Goal: Complete application form: Complete application form

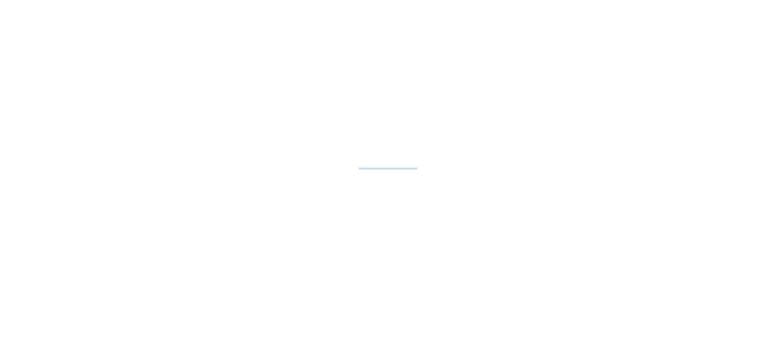
select select "**"
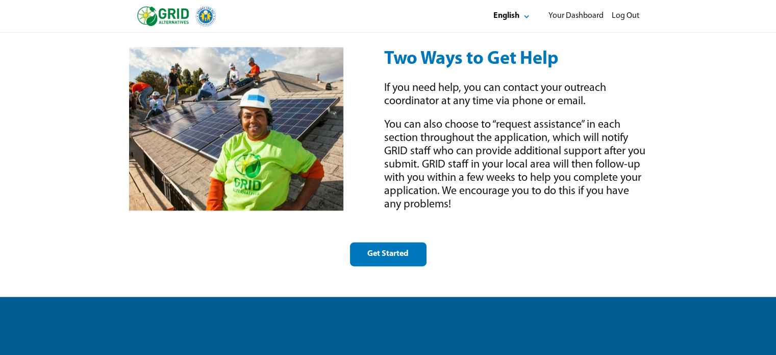
scroll to position [1429, 0]
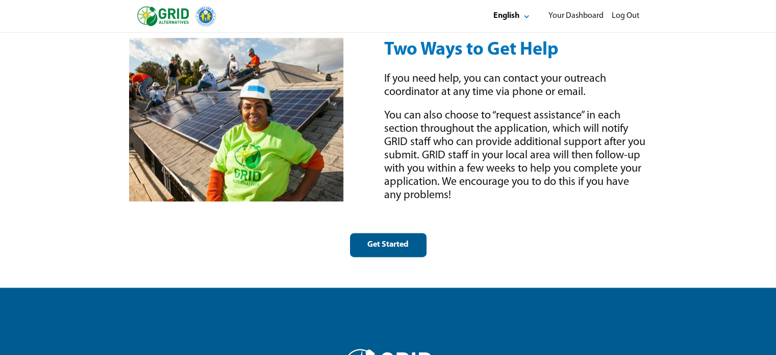
click at [370, 238] on button "Get Started" at bounding box center [388, 245] width 77 height 24
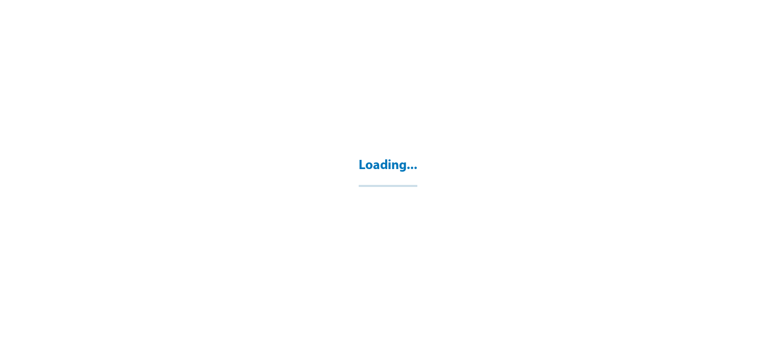
select select "**"
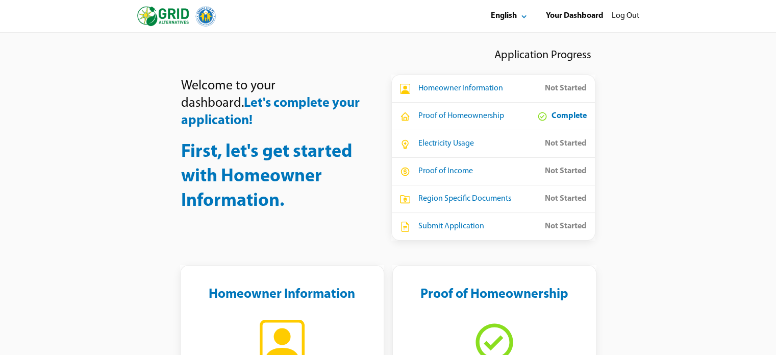
click at [444, 90] on div "Homeowner Information" at bounding box center [461, 88] width 85 height 11
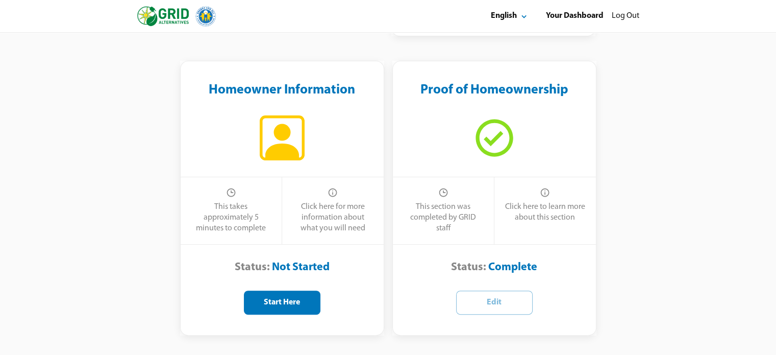
scroll to position [225, 0]
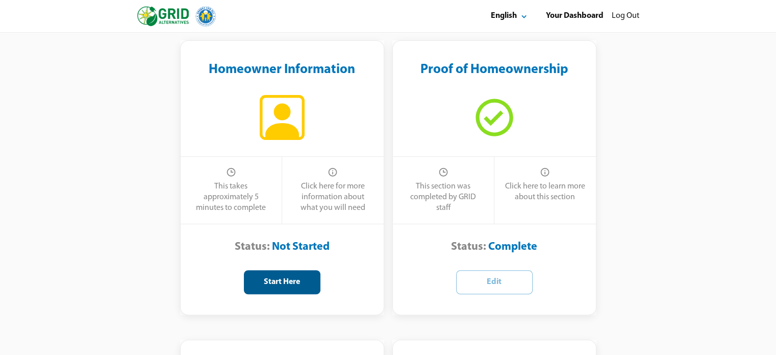
click at [268, 290] on button "Start Here" at bounding box center [282, 282] width 77 height 24
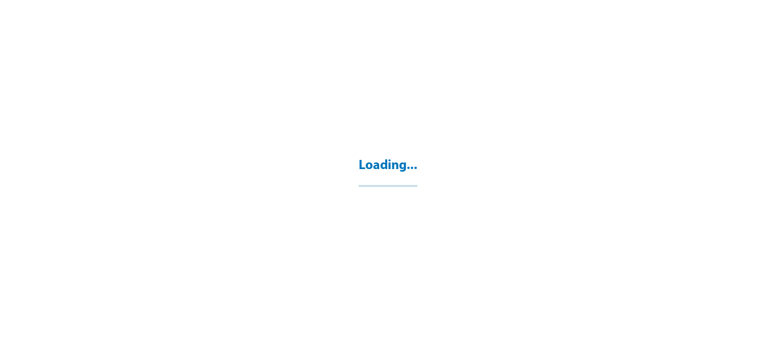
select select "**"
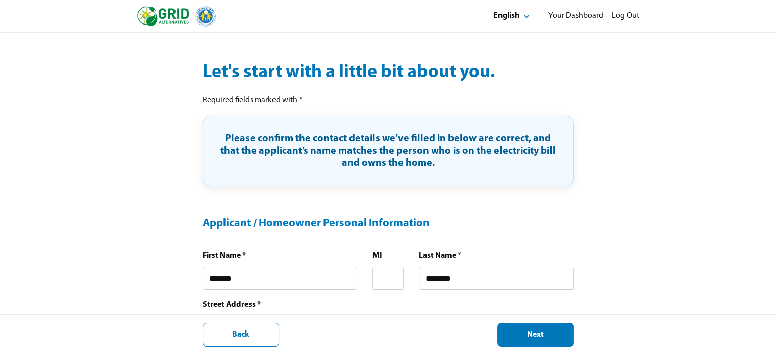
scroll to position [143, 0]
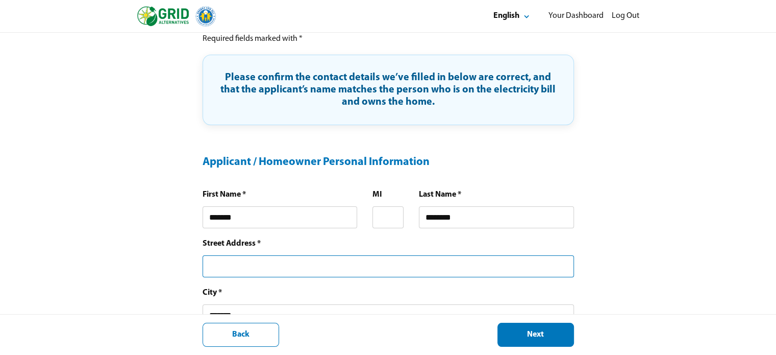
click at [279, 263] on input "text" at bounding box center [389, 266] width 372 height 22
type input "**********"
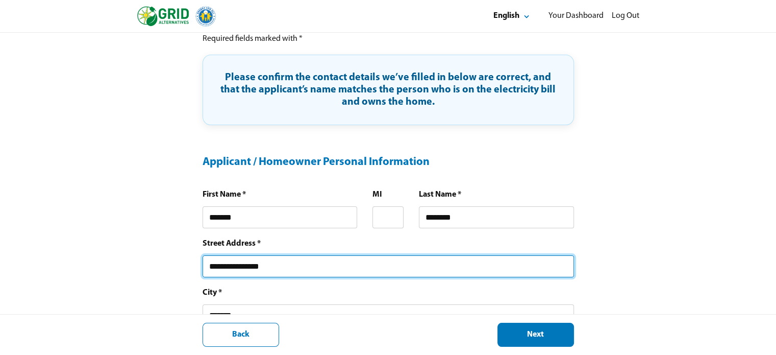
click at [158, 294] on div "**********" at bounding box center [388, 319] width 776 height 858
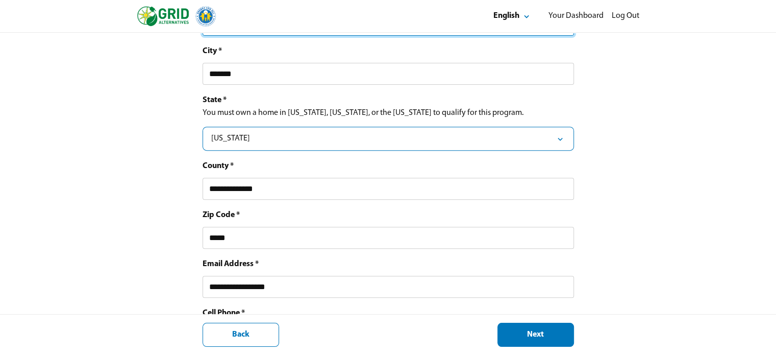
scroll to position [388, 0]
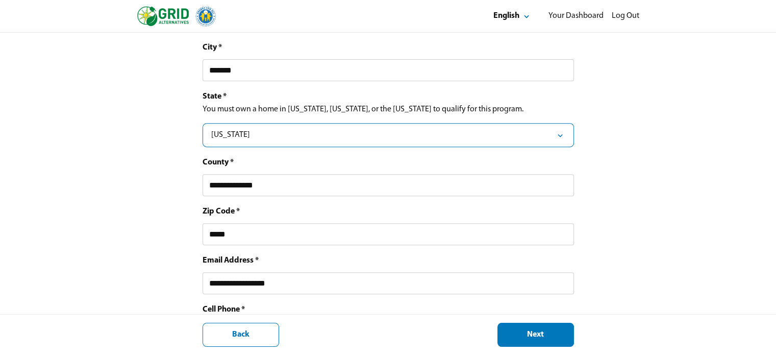
click at [184, 281] on div "**********" at bounding box center [388, 74] width 776 height 858
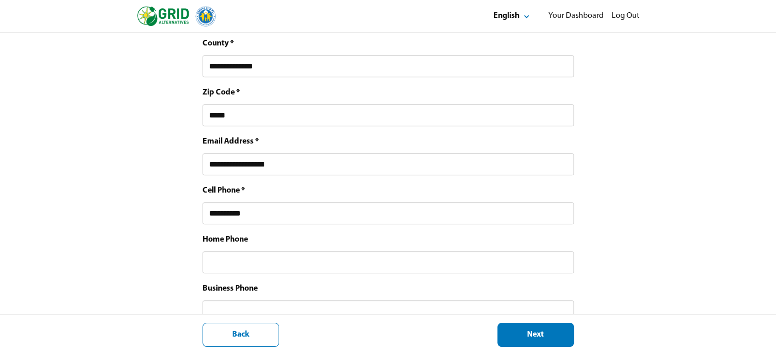
scroll to position [510, 0]
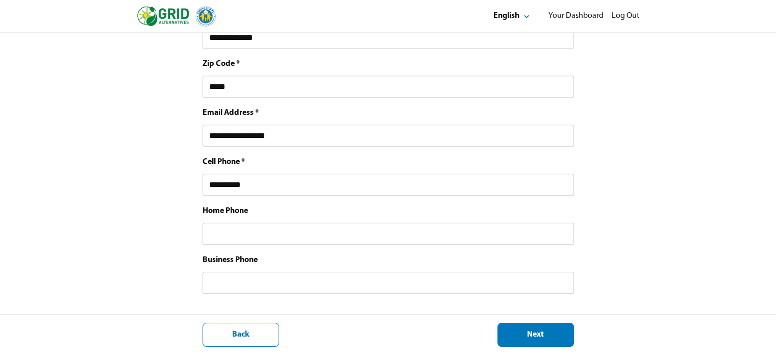
scroll to position [543, 0]
click at [557, 330] on div "Next" at bounding box center [535, 334] width 59 height 11
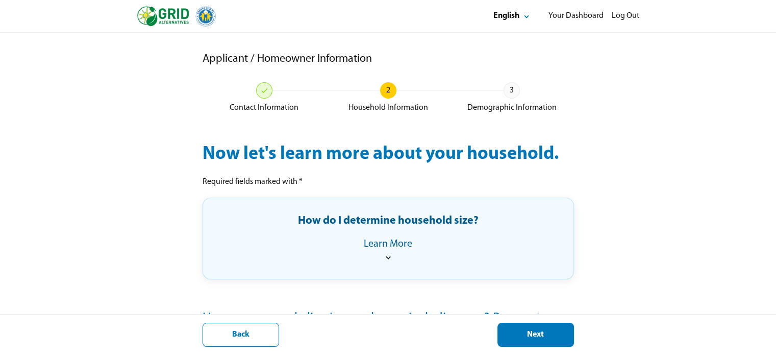
click at [105, 241] on div "Applicant / Homeowner Information Contact Information 2 Household Information 3…" at bounding box center [388, 275] width 776 height 484
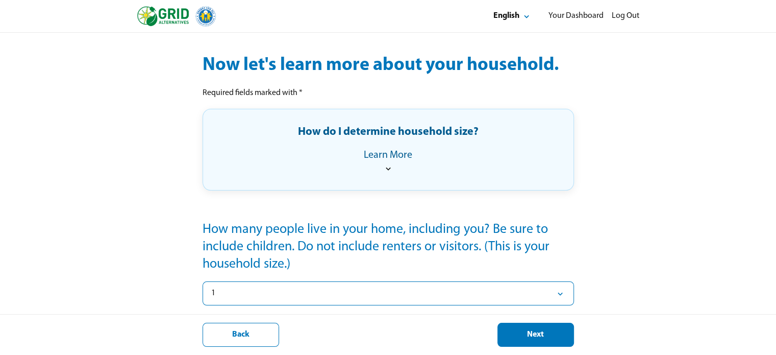
scroll to position [161, 0]
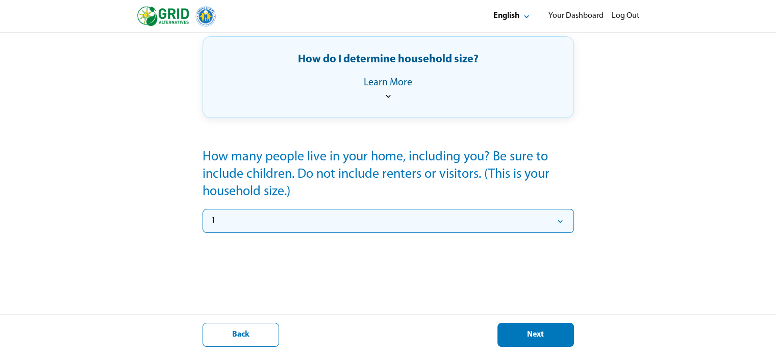
click at [245, 220] on div "1" at bounding box center [388, 220] width 354 height 11
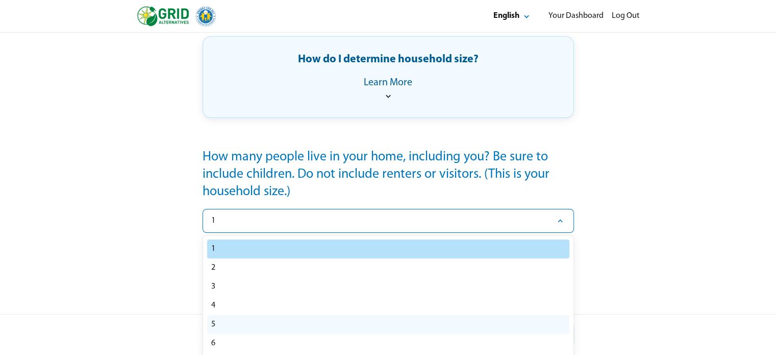
select select "*"
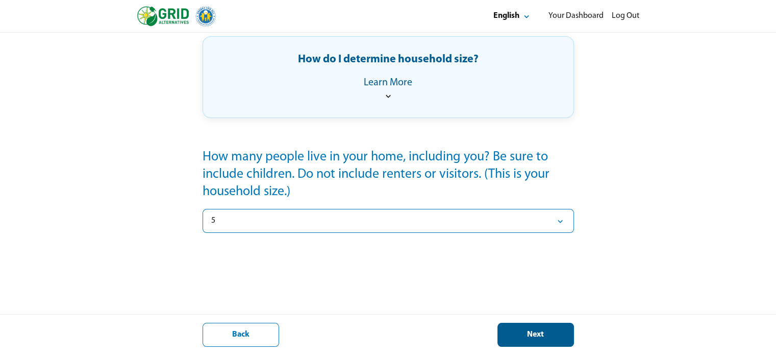
click at [555, 328] on button "Next" at bounding box center [536, 335] width 77 height 24
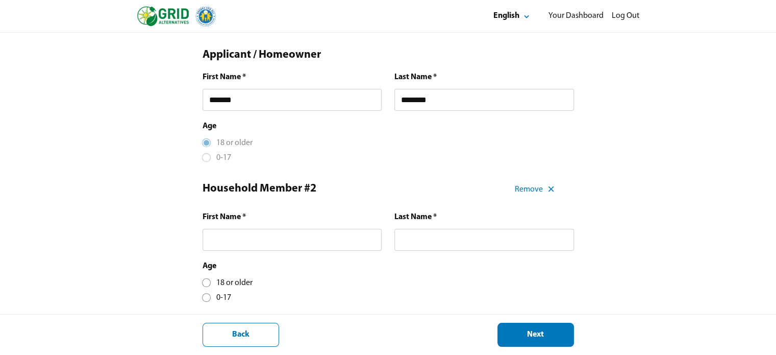
scroll to position [245, 0]
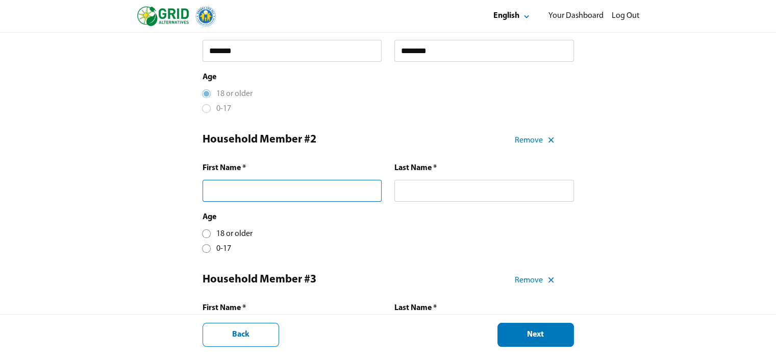
click at [221, 190] on input "text" at bounding box center [293, 191] width 180 height 22
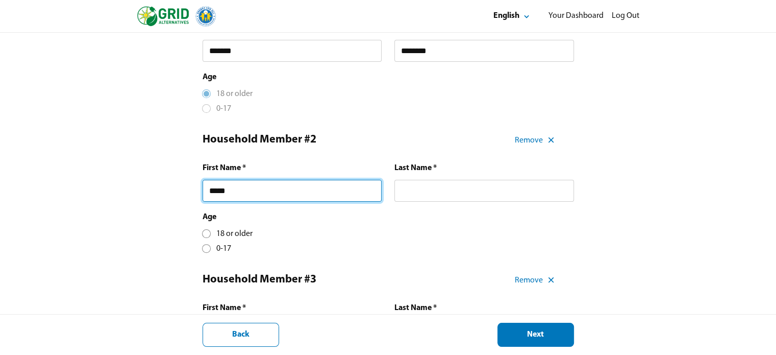
type input "*****"
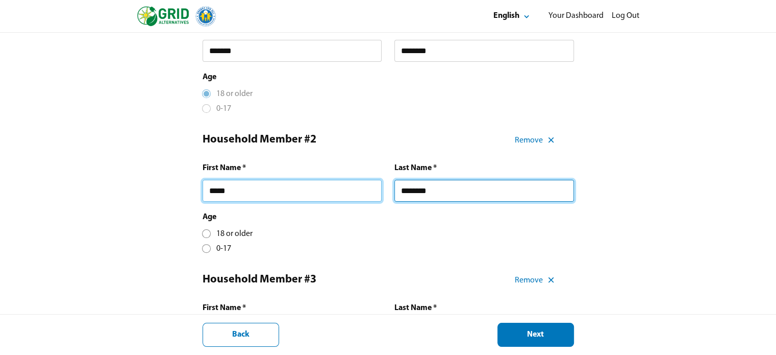
type input "********"
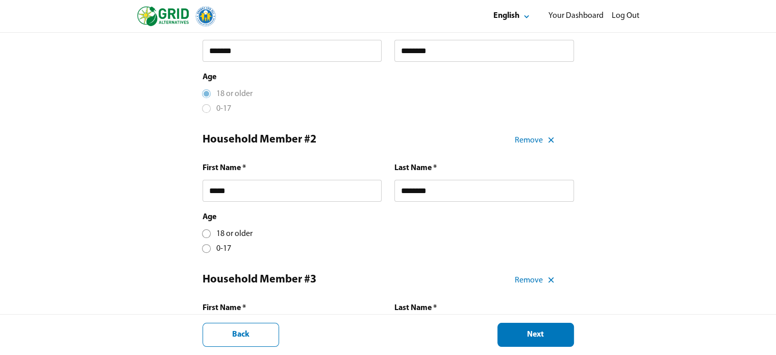
click at [205, 236] on div at bounding box center [207, 234] width 6 height 6
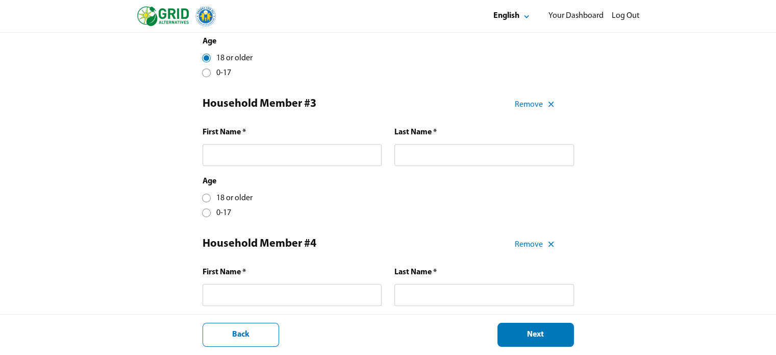
scroll to position [429, 0]
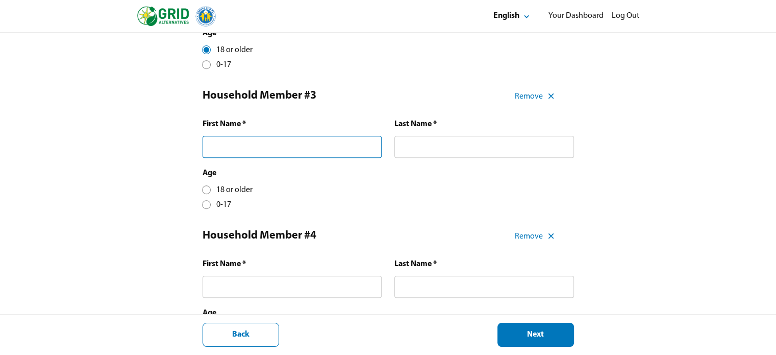
click at [261, 151] on input "text" at bounding box center [293, 147] width 180 height 22
type input "*******"
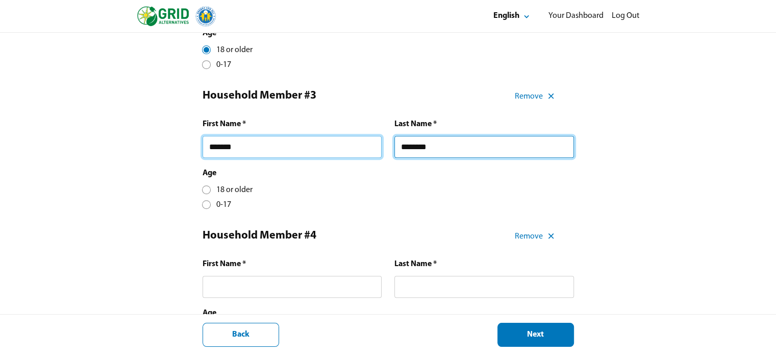
type input "********"
click at [206, 206] on div at bounding box center [207, 205] width 6 height 6
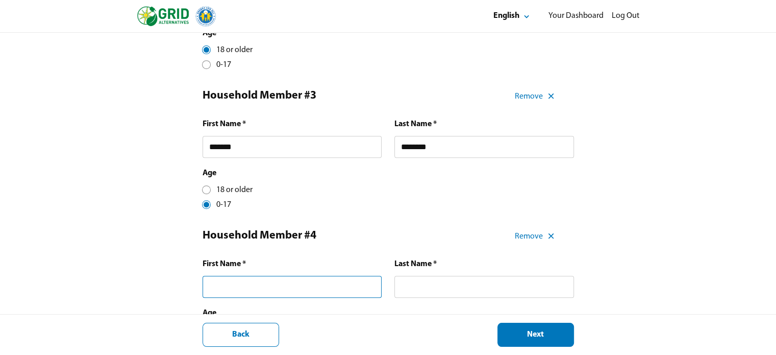
click at [212, 292] on input "text" at bounding box center [293, 287] width 180 height 22
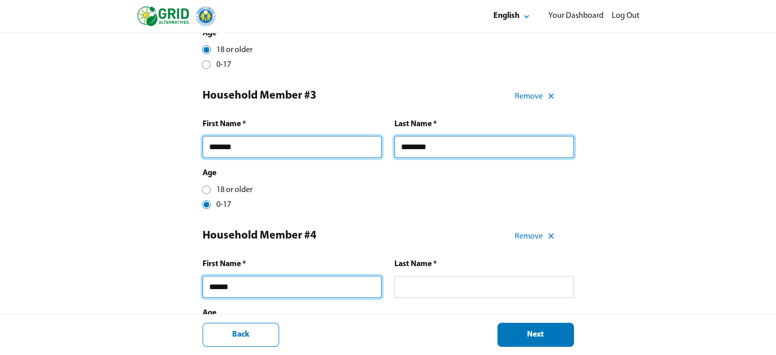
type input "*****"
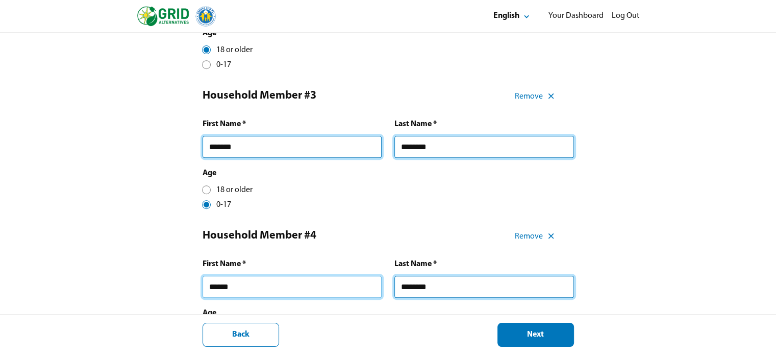
type input "********"
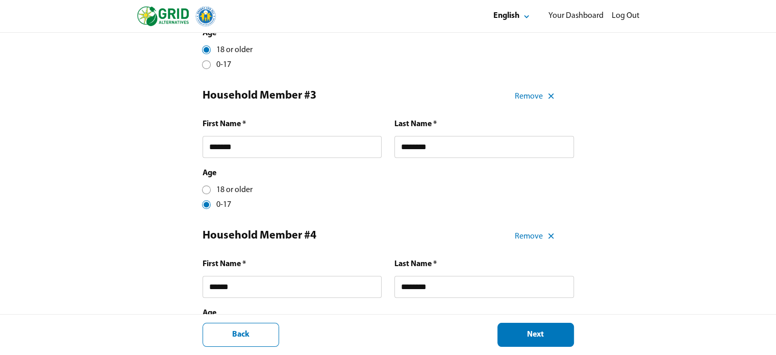
click at [521, 206] on div "Age [DEMOGRAPHIC_DATA] or older 0-17" at bounding box center [389, 189] width 372 height 42
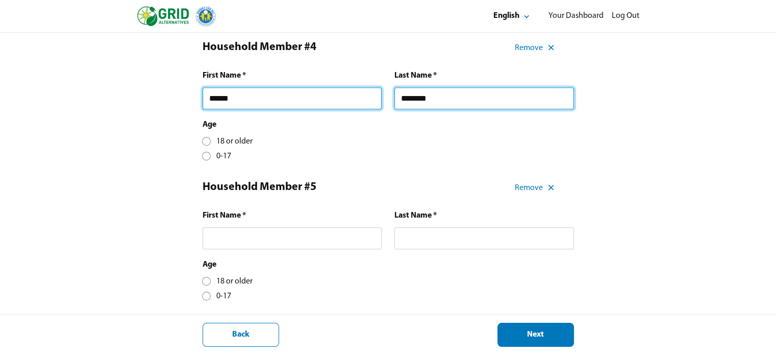
scroll to position [633, 0]
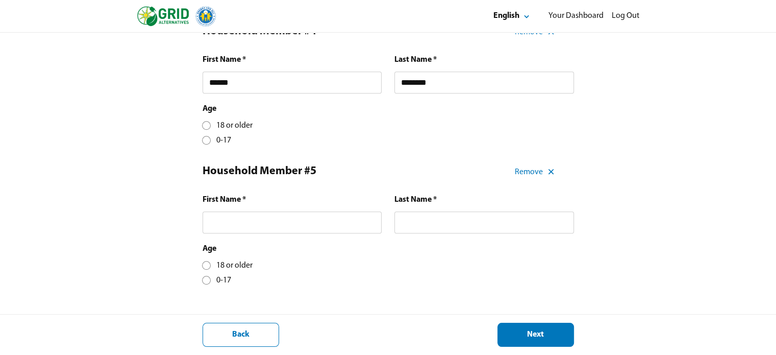
click at [204, 143] on div at bounding box center [207, 140] width 6 height 6
click at [219, 224] on input "text" at bounding box center [293, 222] width 180 height 22
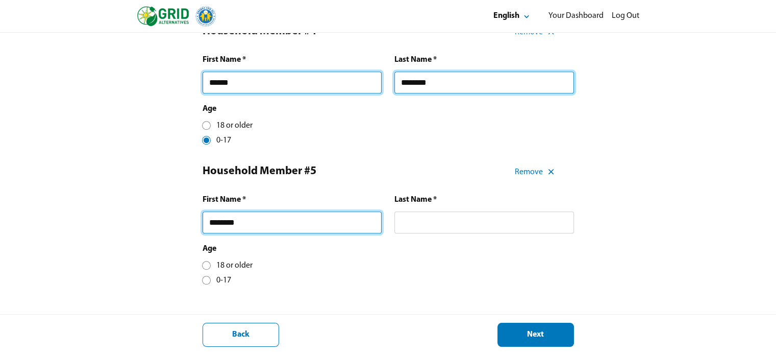
type input "********"
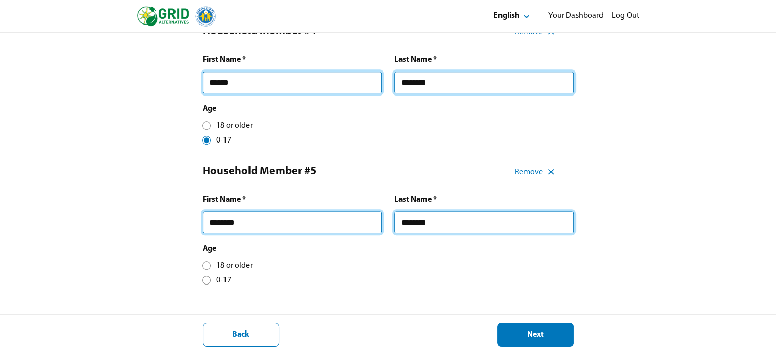
type input "********"
click at [205, 268] on div at bounding box center [207, 265] width 6 height 6
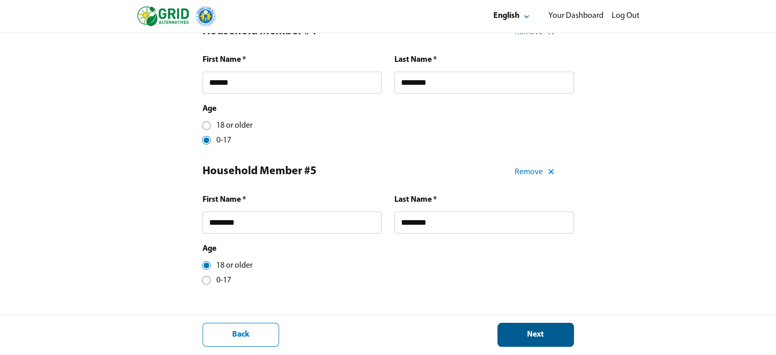
click at [519, 332] on div "Next" at bounding box center [535, 334] width 59 height 11
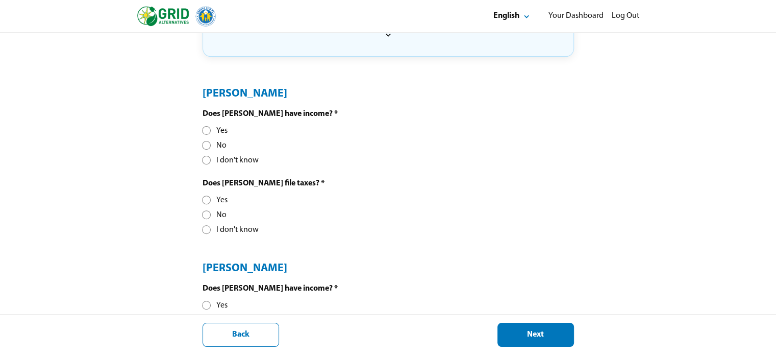
scroll to position [327, 0]
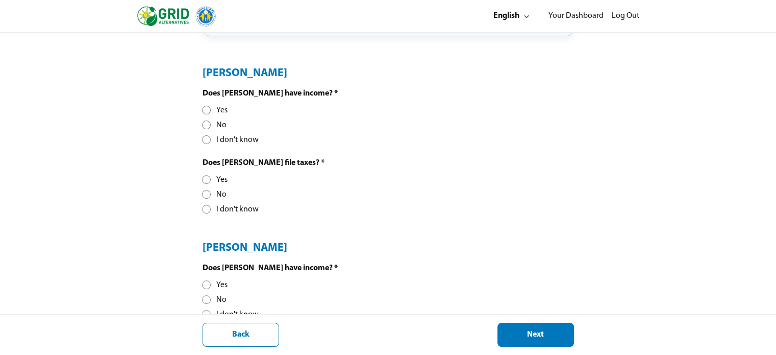
click at [205, 113] on div at bounding box center [207, 110] width 6 height 6
click at [207, 180] on div at bounding box center [207, 180] width 6 height 6
click at [183, 232] on div "Applicant / Homeowner Information Contact Information 2 Household Information 3…" at bounding box center [388, 160] width 776 height 909
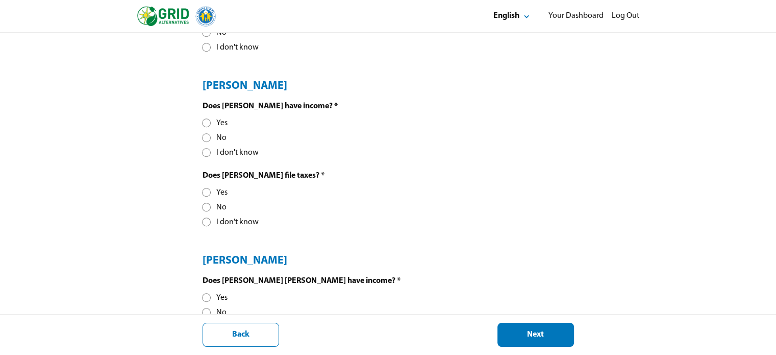
scroll to position [490, 0]
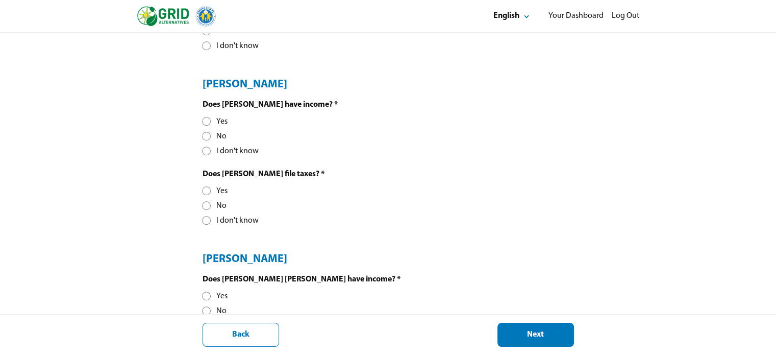
click at [203, 124] on div "Yes" at bounding box center [215, 121] width 25 height 11
click at [205, 188] on div at bounding box center [207, 191] width 6 height 6
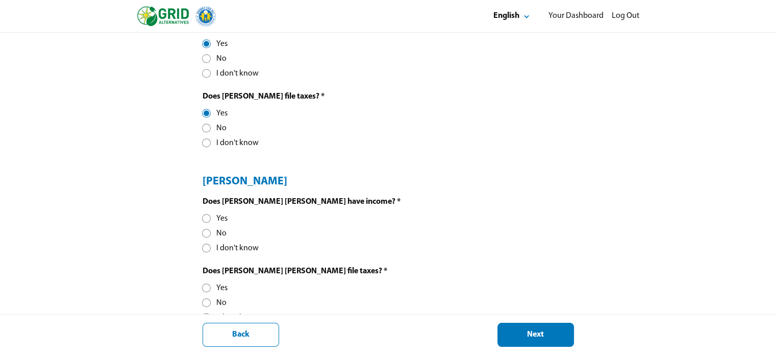
scroll to position [587, 0]
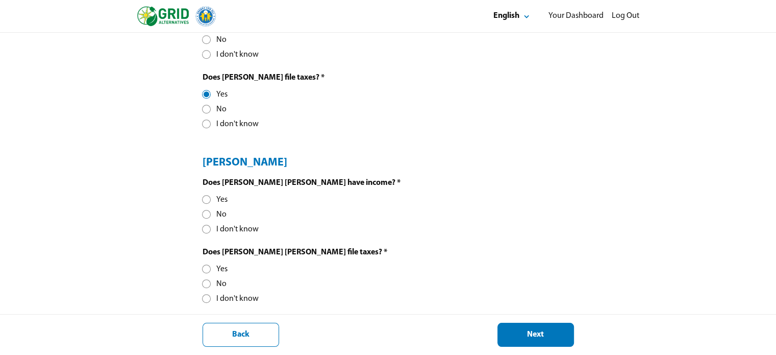
click at [204, 198] on div at bounding box center [207, 200] width 6 height 6
click at [204, 281] on div at bounding box center [207, 284] width 6 height 6
click at [546, 336] on div "Next" at bounding box center [535, 334] width 59 height 11
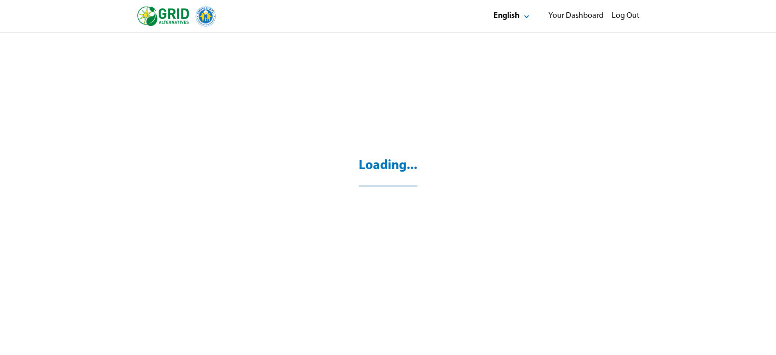
scroll to position [33, 0]
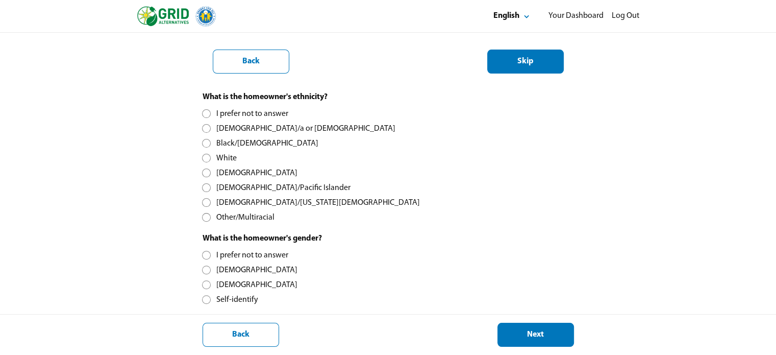
scroll to position [267, 0]
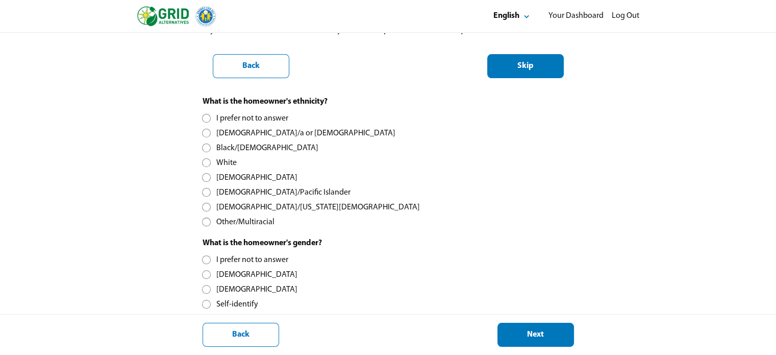
click at [204, 162] on div at bounding box center [207, 163] width 6 height 6
click at [204, 291] on div at bounding box center [207, 289] width 6 height 6
click at [172, 281] on div "Applicant / Homeowner Information Contact Information Household Information 3 D…" at bounding box center [388, 176] width 776 height 823
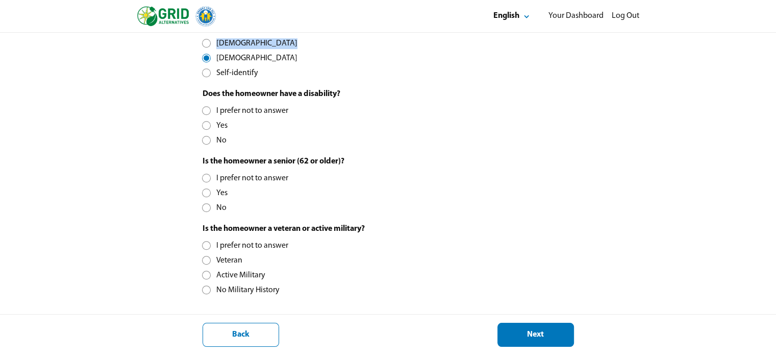
scroll to position [500, 0]
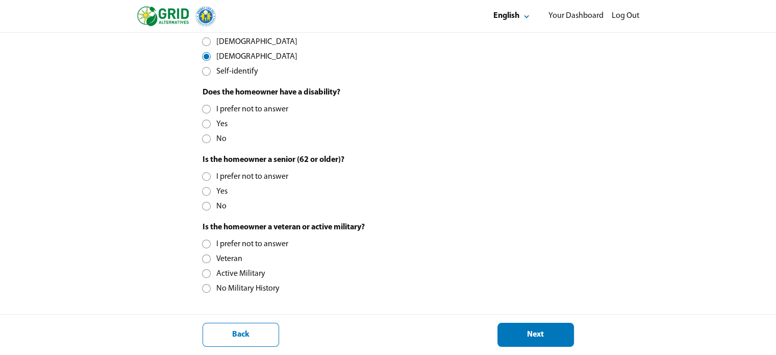
click at [207, 138] on div at bounding box center [207, 139] width 6 height 6
click at [207, 204] on div at bounding box center [207, 206] width 6 height 6
click at [206, 287] on div at bounding box center [207, 288] width 6 height 6
click at [521, 347] on button "Next" at bounding box center [536, 335] width 77 height 24
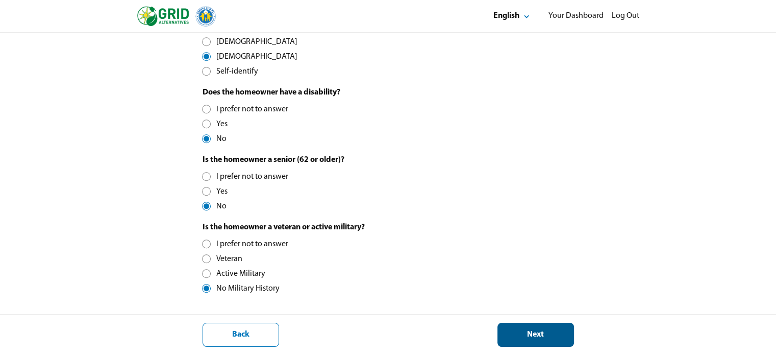
scroll to position [33, 0]
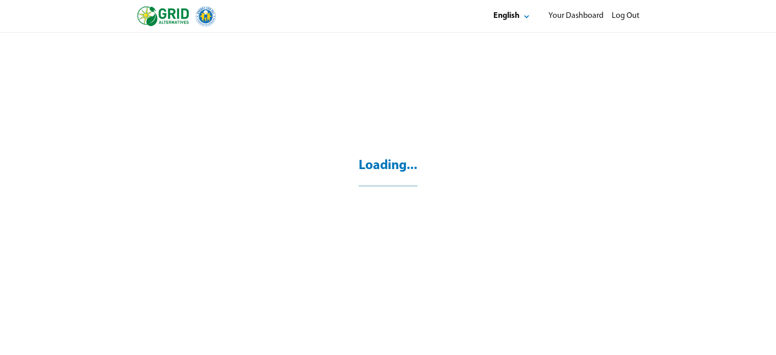
select select "**"
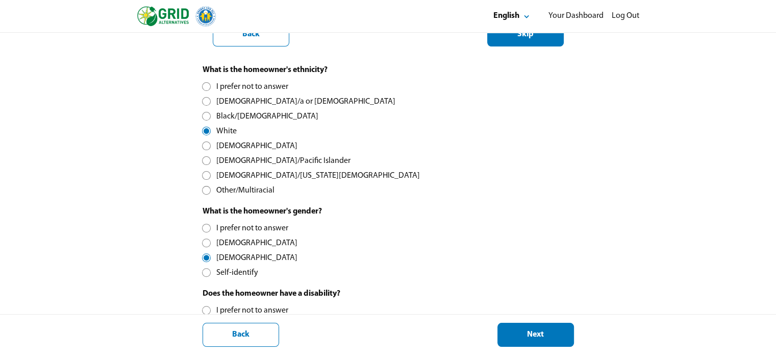
scroll to position [306, 0]
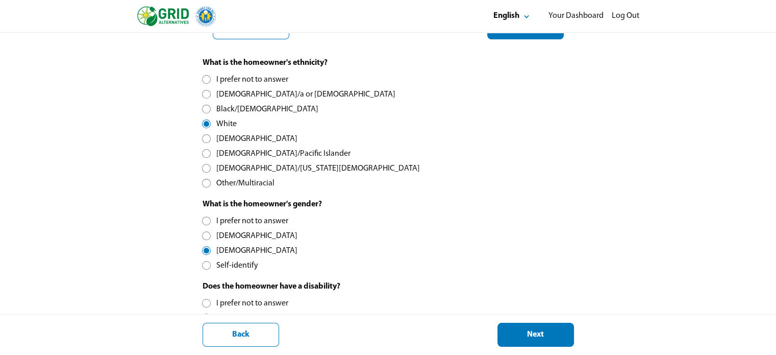
click at [204, 92] on div at bounding box center [207, 94] width 6 height 6
click at [206, 238] on div at bounding box center [207, 236] width 6 height 6
click at [180, 248] on div "Applicant / Homeowner Information Contact Information Household Information 3 D…" at bounding box center [388, 137] width 776 height 823
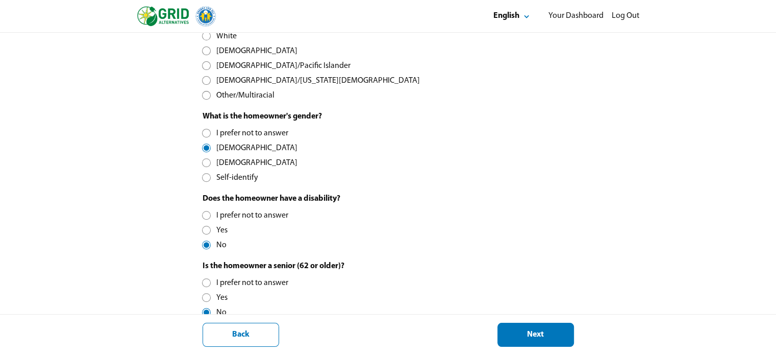
scroll to position [449, 0]
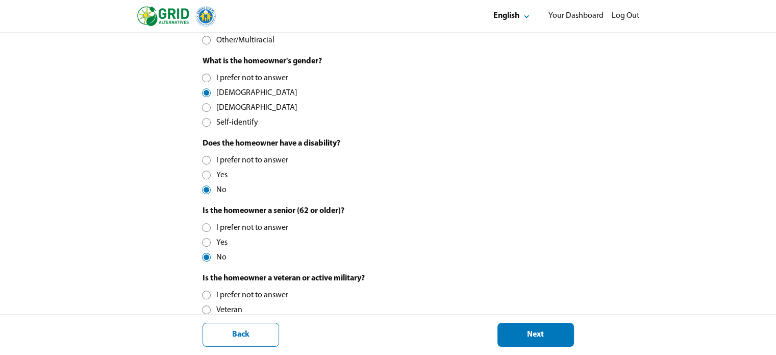
click at [204, 176] on div at bounding box center [207, 175] width 6 height 6
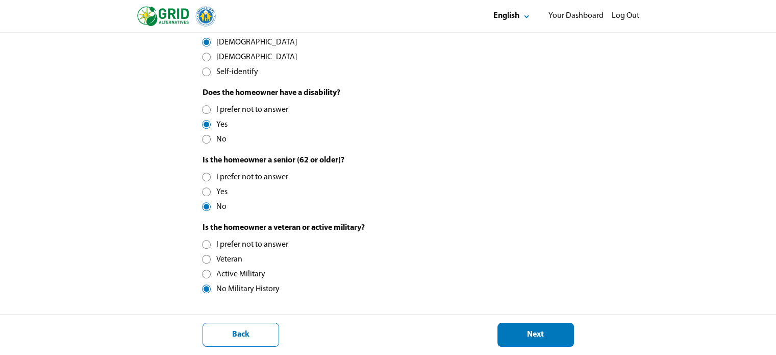
scroll to position [500, 0]
click at [234, 334] on div "Back" at bounding box center [240, 334] width 59 height 11
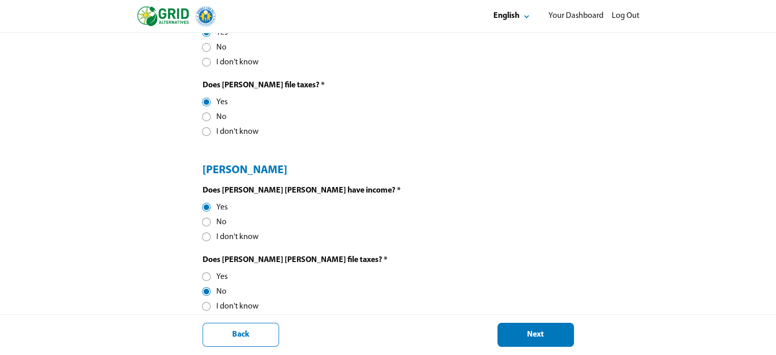
scroll to position [587, 0]
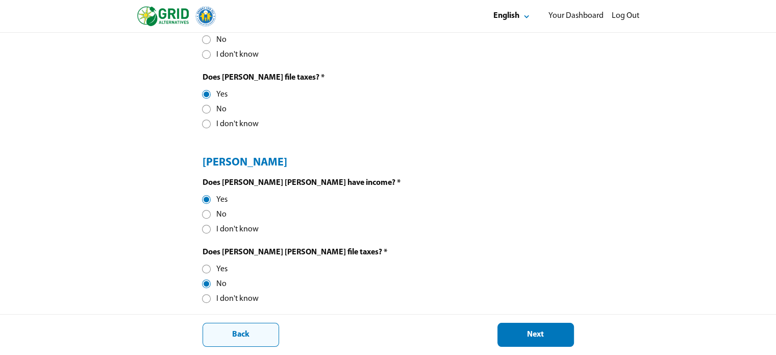
click at [229, 335] on div "Back" at bounding box center [240, 334] width 59 height 11
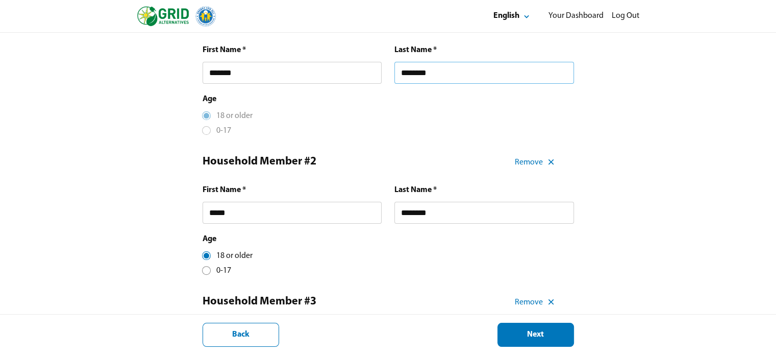
scroll to position [208, 0]
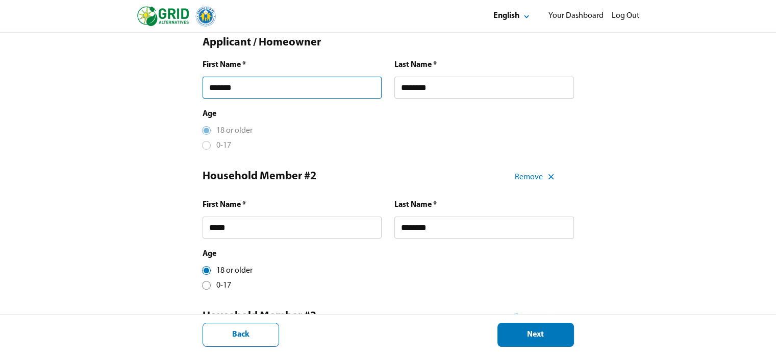
drag, startPoint x: 257, startPoint y: 91, endPoint x: 147, endPoint y: 77, distance: 111.2
type input "*****"
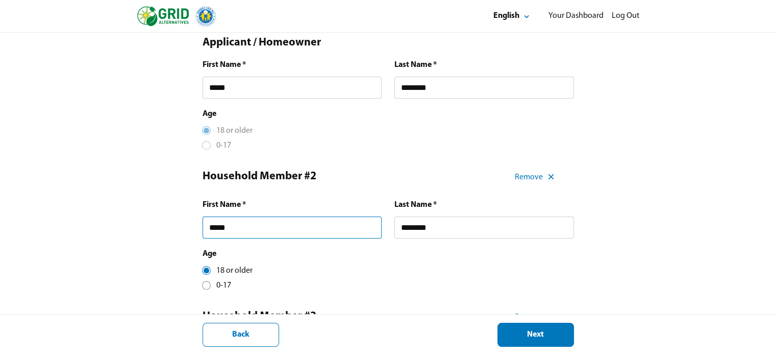
drag, startPoint x: 239, startPoint y: 231, endPoint x: 167, endPoint y: 230, distance: 72.0
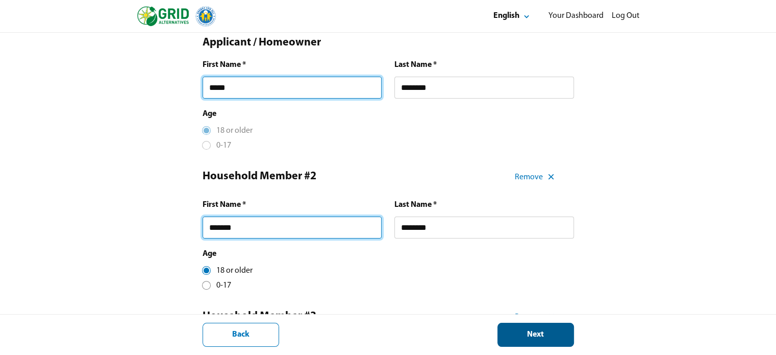
type input "*******"
click at [527, 337] on div "Next" at bounding box center [535, 334] width 59 height 11
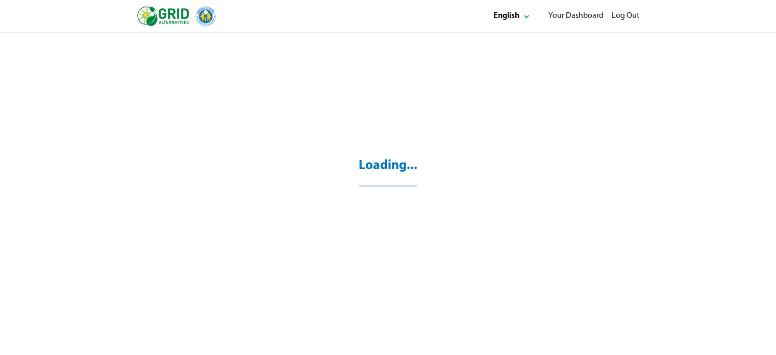
scroll to position [33, 0]
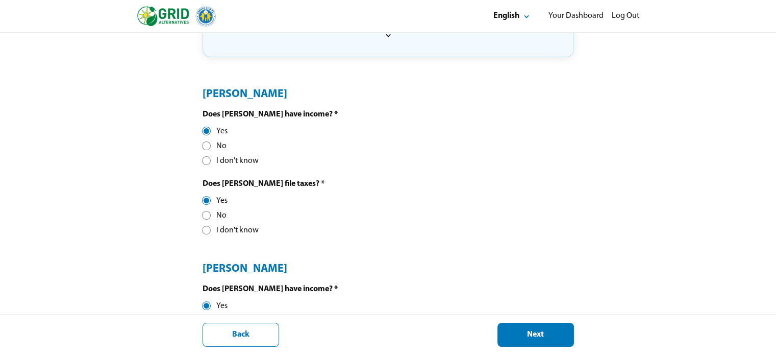
scroll to position [316, 0]
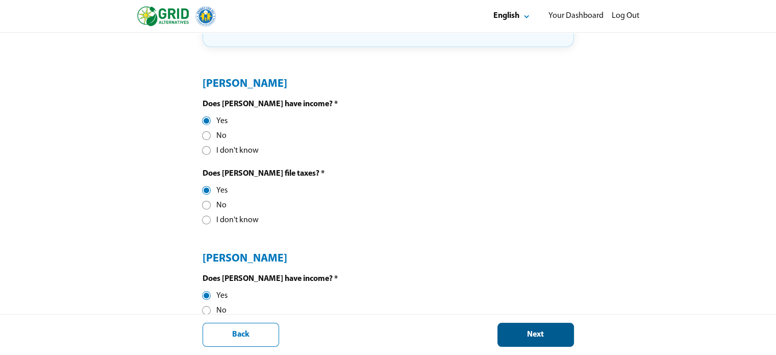
click at [519, 341] on button "Next" at bounding box center [536, 335] width 77 height 24
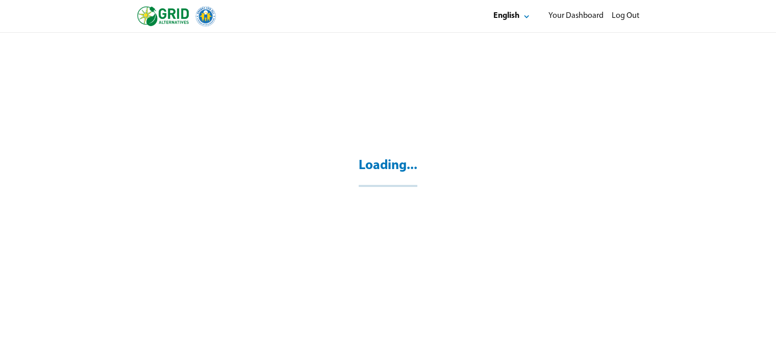
scroll to position [33, 0]
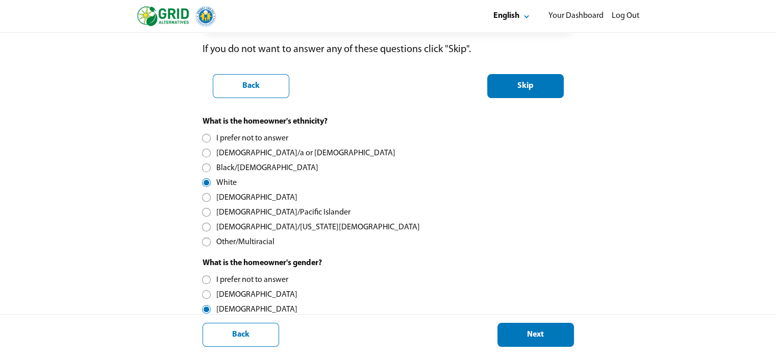
scroll to position [268, 0]
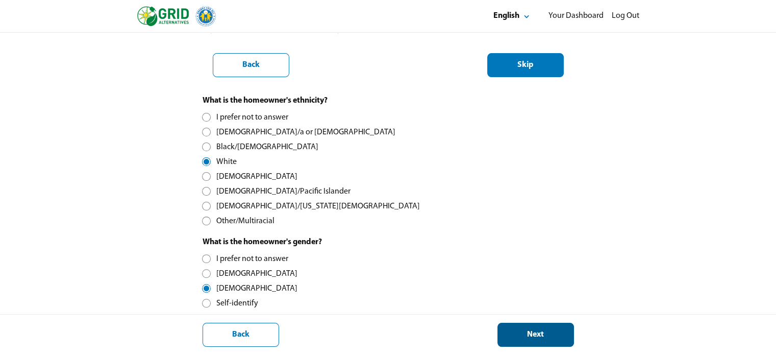
click at [515, 337] on div "Next" at bounding box center [535, 334] width 59 height 11
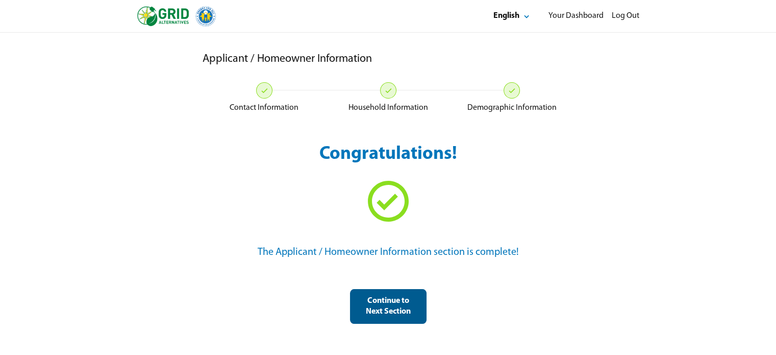
click at [389, 319] on button "Continue to Next Section" at bounding box center [388, 306] width 77 height 35
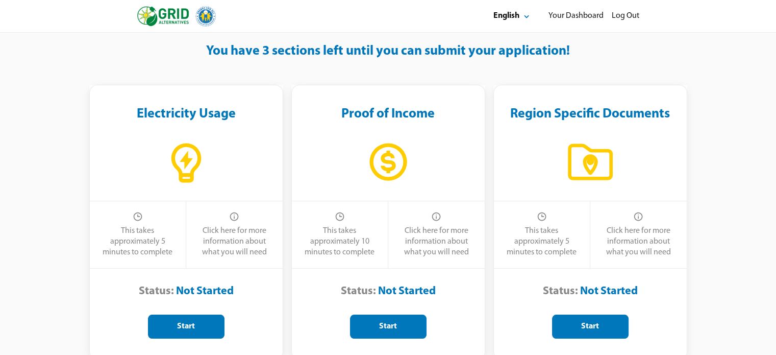
scroll to position [47, 0]
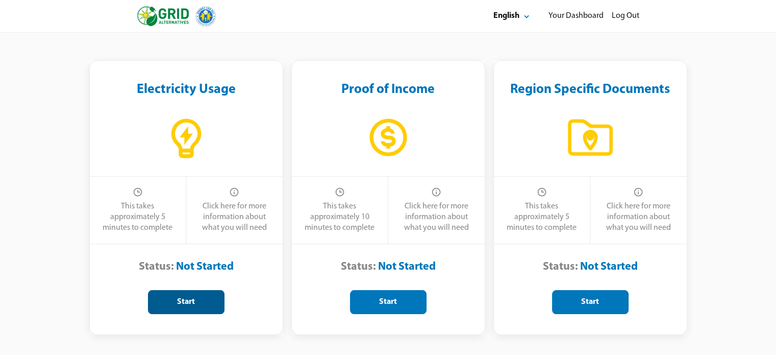
click at [186, 297] on div "Start" at bounding box center [186, 302] width 59 height 11
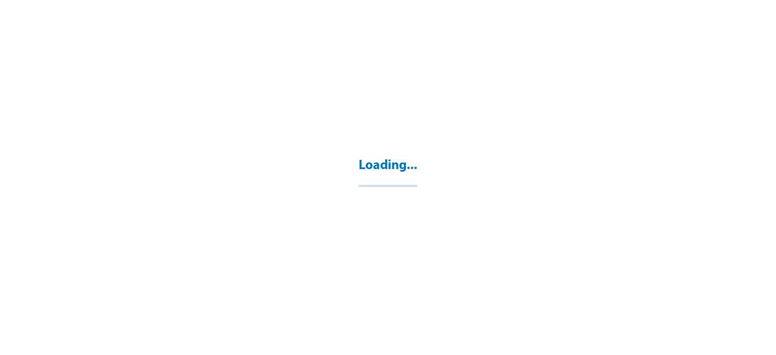
select select "**"
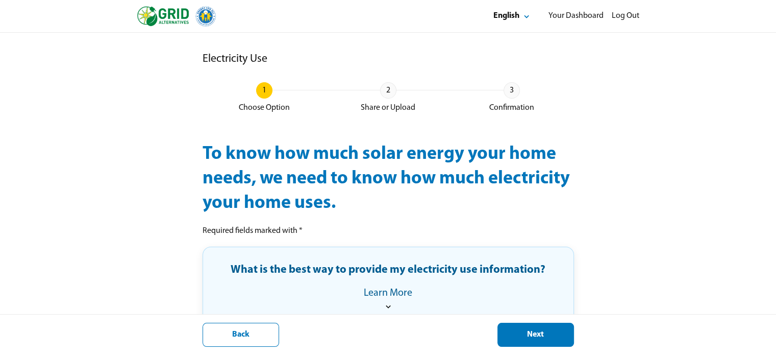
click at [565, 226] on pre "Required fields marked with *" at bounding box center [389, 231] width 372 height 11
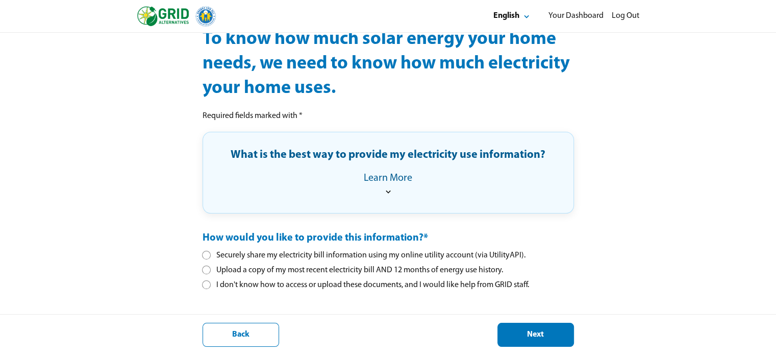
scroll to position [119, 0]
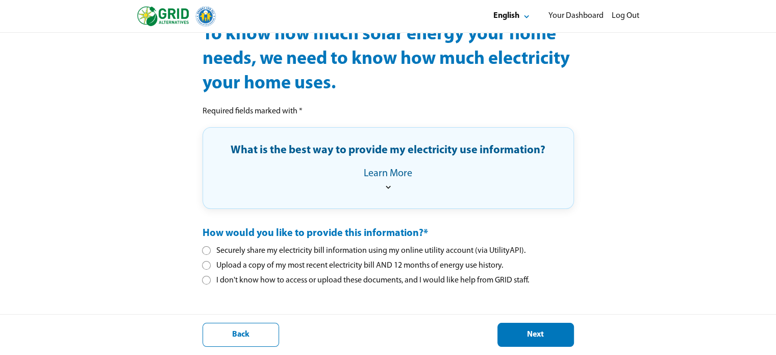
click at [209, 250] on div at bounding box center [207, 251] width 6 height 6
click at [564, 335] on div "Next" at bounding box center [535, 334] width 59 height 11
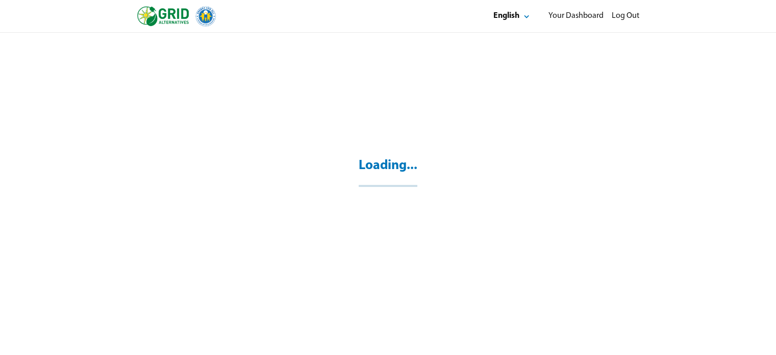
scroll to position [33, 0]
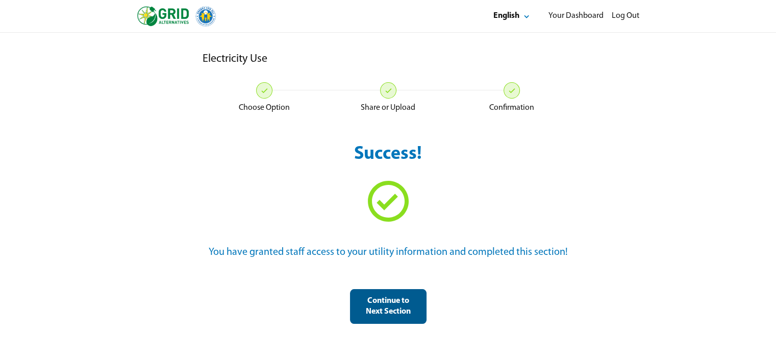
click at [400, 308] on div "Continue to Next Section" at bounding box center [388, 306] width 59 height 21
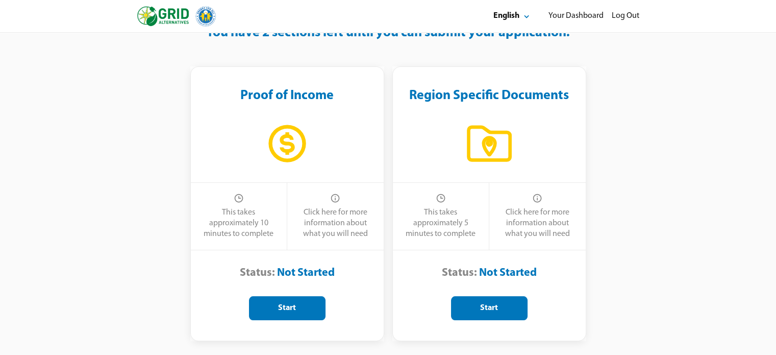
scroll to position [47, 0]
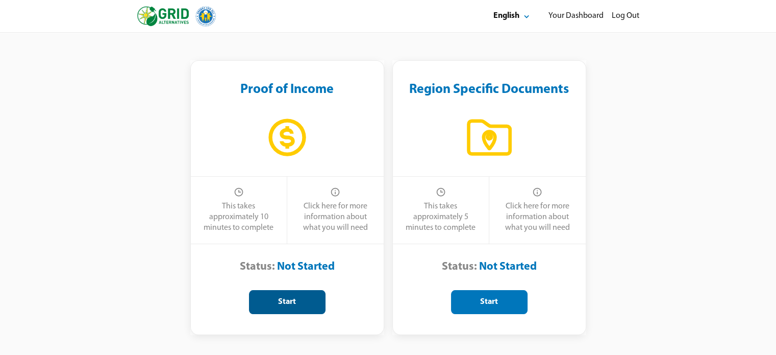
click at [310, 302] on div "Start" at bounding box center [287, 302] width 59 height 11
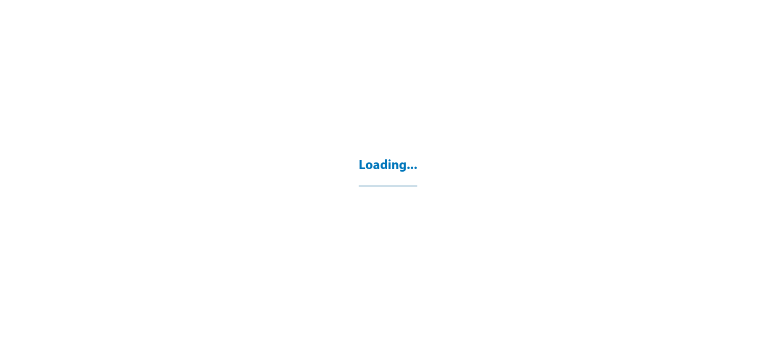
select select "**"
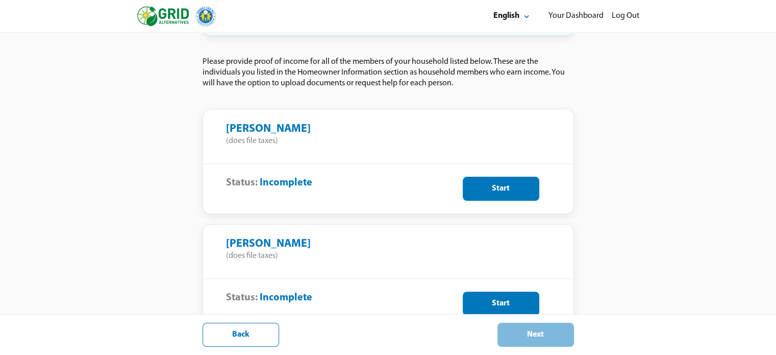
scroll to position [298, 0]
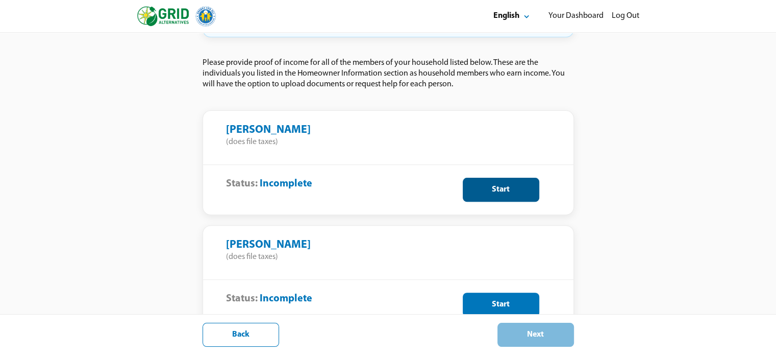
click at [499, 184] on div "Start" at bounding box center [501, 189] width 59 height 11
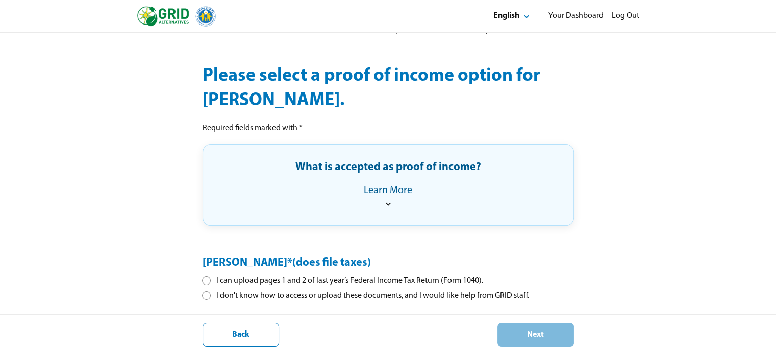
scroll to position [120, 0]
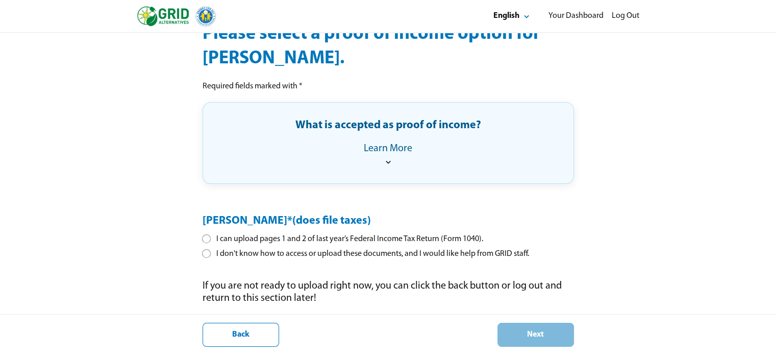
click at [207, 236] on div at bounding box center [207, 239] width 6 height 6
click at [527, 326] on button "Next" at bounding box center [536, 335] width 77 height 24
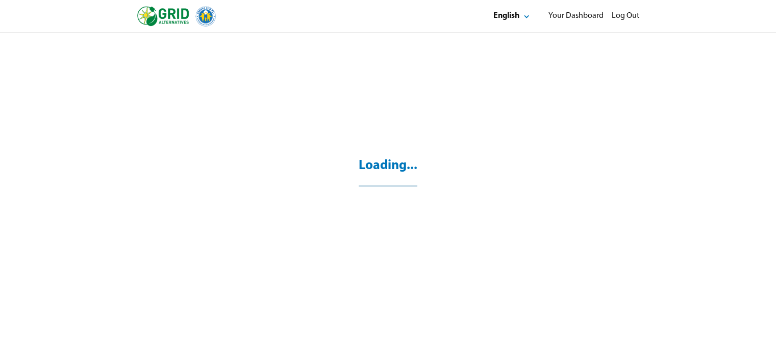
scroll to position [33, 0]
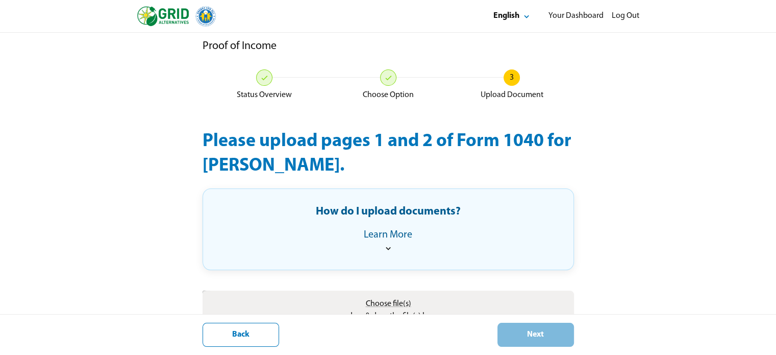
scroll to position [56, 0]
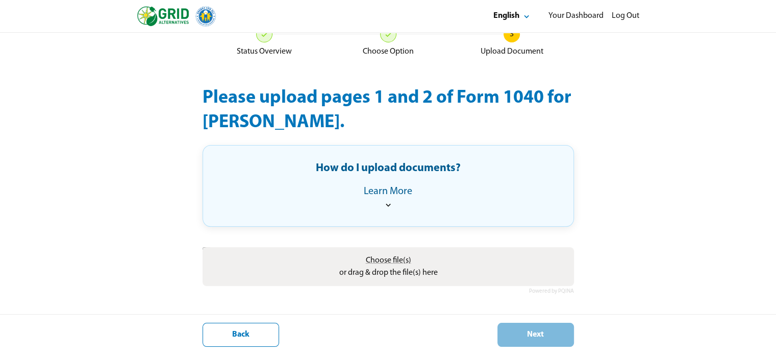
click at [376, 262] on span "Choose file(s)" at bounding box center [387, 260] width 45 height 8
click at [376, 250] on input "Choose file(s) or drag & drop the file(s) here" at bounding box center [389, 248] width 372 height 3
type input "**********"
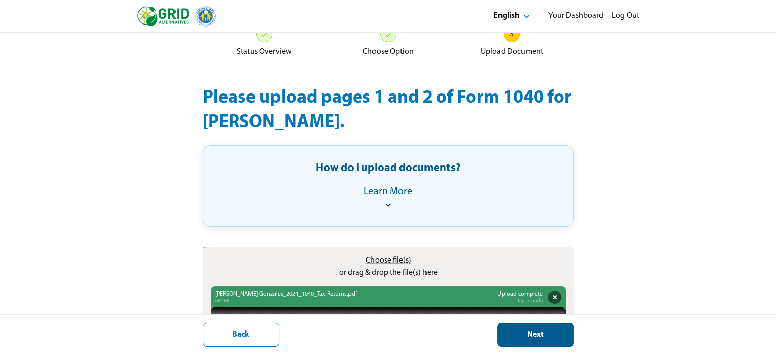
click at [548, 326] on button "Next" at bounding box center [536, 335] width 77 height 24
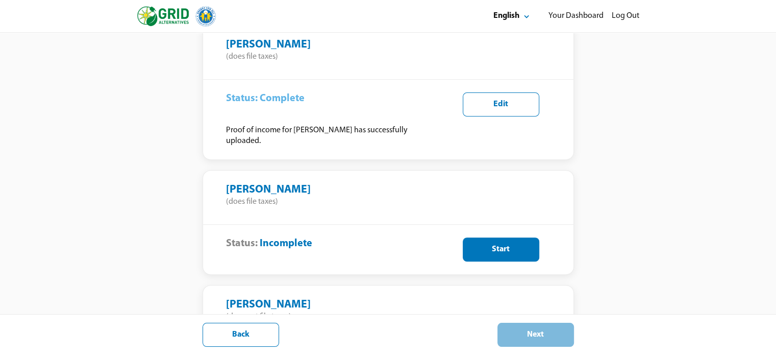
scroll to position [384, 0]
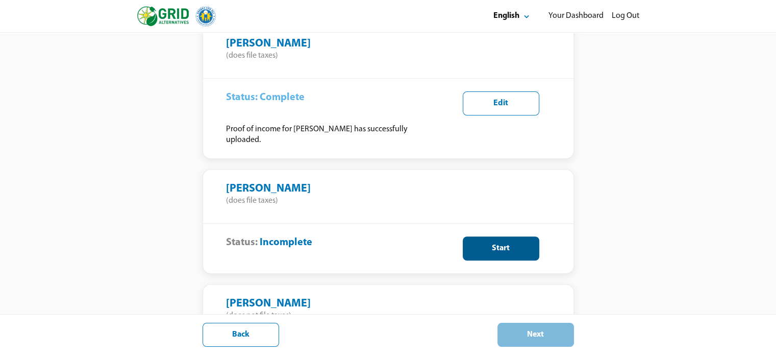
click at [481, 243] on div "Start" at bounding box center [501, 248] width 59 height 11
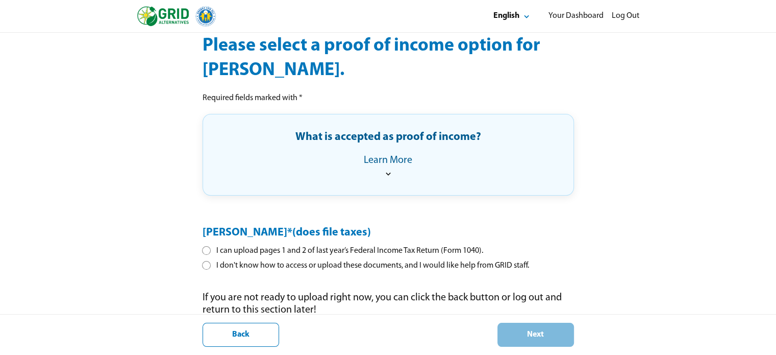
scroll to position [120, 0]
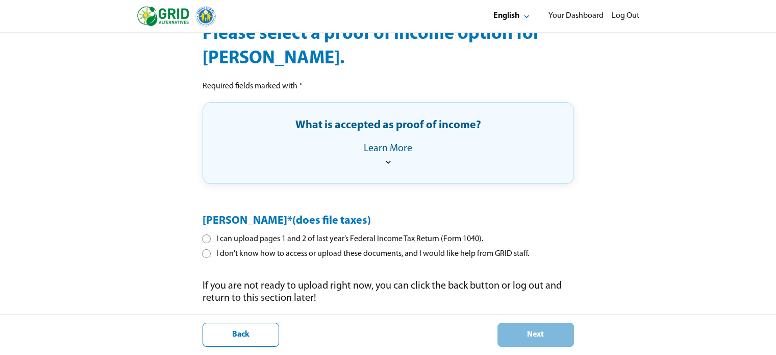
click at [327, 242] on div "I can upload pages 1 and 2 of last year’s Federal Income Tax Return (Form 1040)." at bounding box center [343, 239] width 281 height 11
click at [519, 337] on div "Next" at bounding box center [535, 334] width 59 height 11
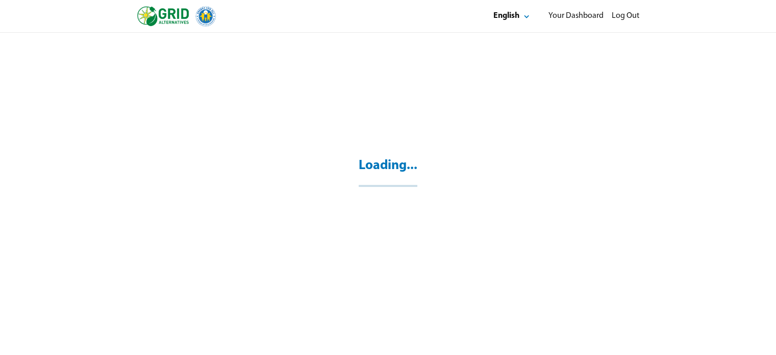
scroll to position [33, 0]
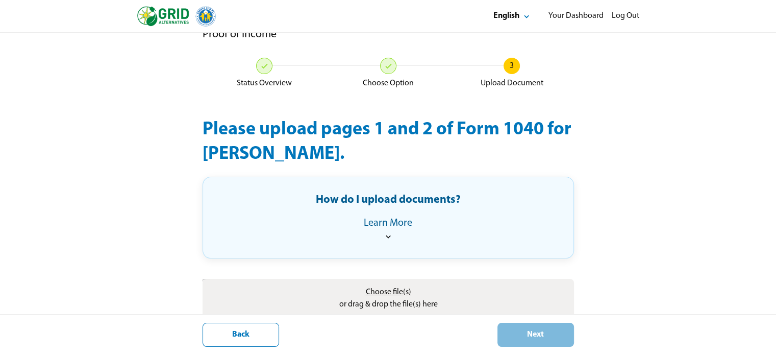
scroll to position [56, 0]
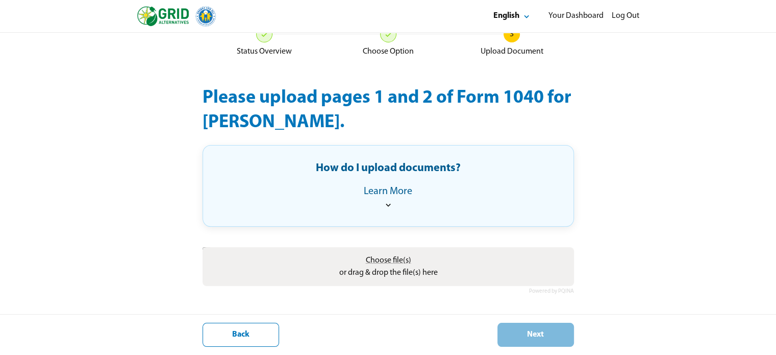
click at [400, 260] on span "Choose file(s)" at bounding box center [387, 260] width 45 height 8
click at [400, 250] on input "Choose file(s) or drag & drop the file(s) here" at bounding box center [389, 248] width 372 height 3
type input "**********"
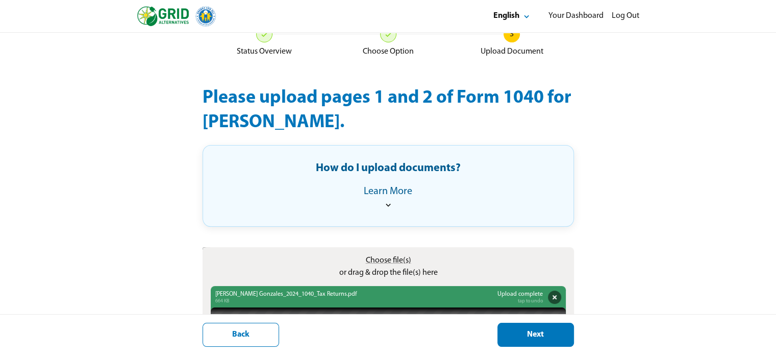
click at [521, 334] on div "Next" at bounding box center [535, 334] width 59 height 11
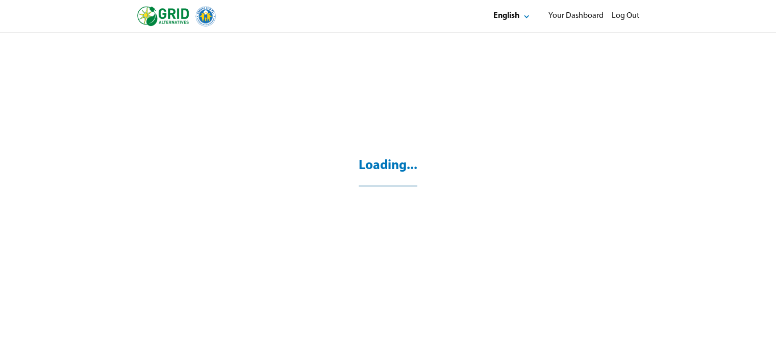
scroll to position [33, 0]
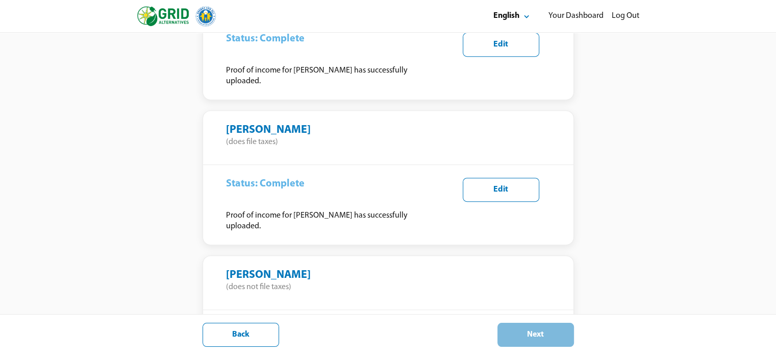
scroll to position [462, 0]
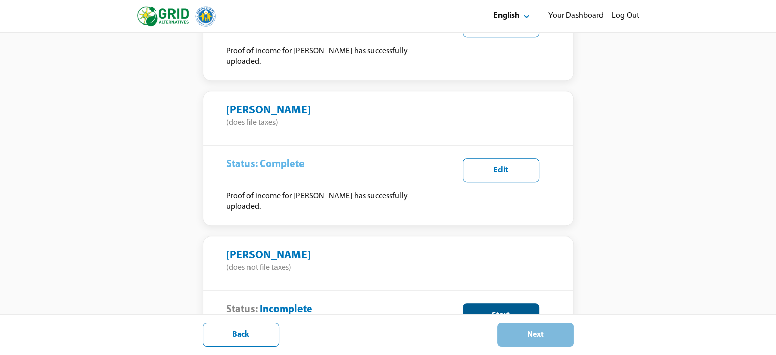
click at [475, 310] on div "Start" at bounding box center [501, 315] width 59 height 11
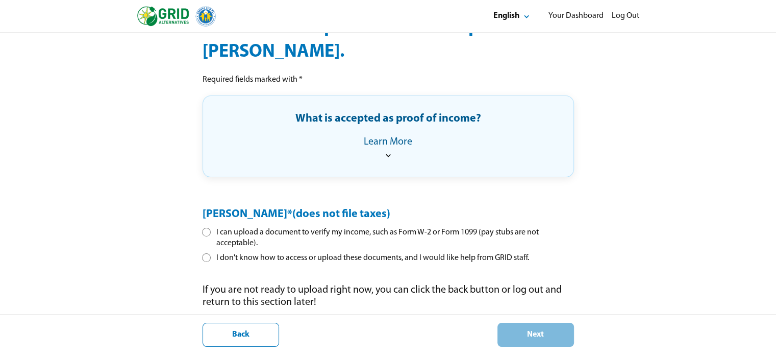
scroll to position [131, 0]
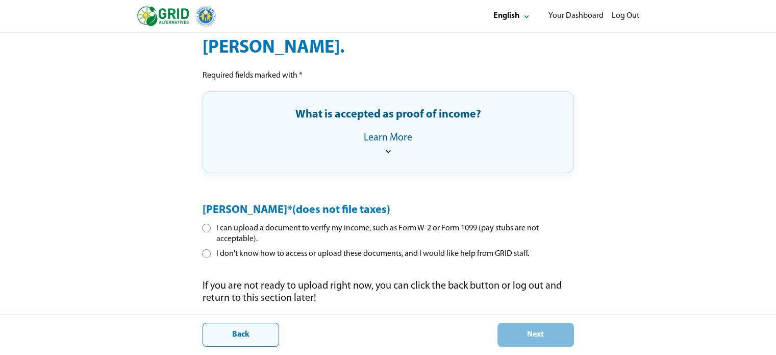
click at [265, 326] on button "Back" at bounding box center [241, 335] width 77 height 24
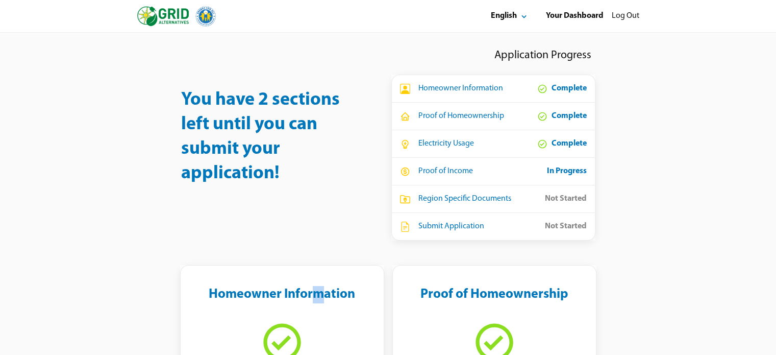
click at [319, 298] on div "Homeowner Information" at bounding box center [282, 294] width 147 height 17
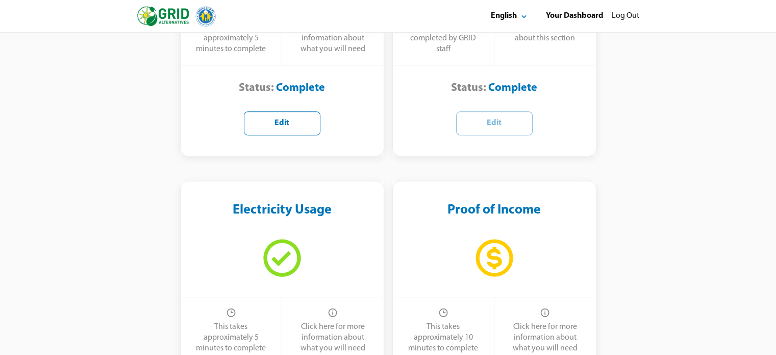
scroll to position [382, 0]
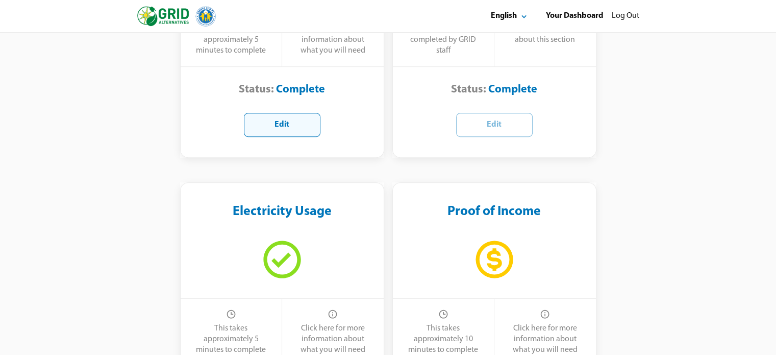
click at [271, 131] on button "Edit" at bounding box center [282, 125] width 77 height 24
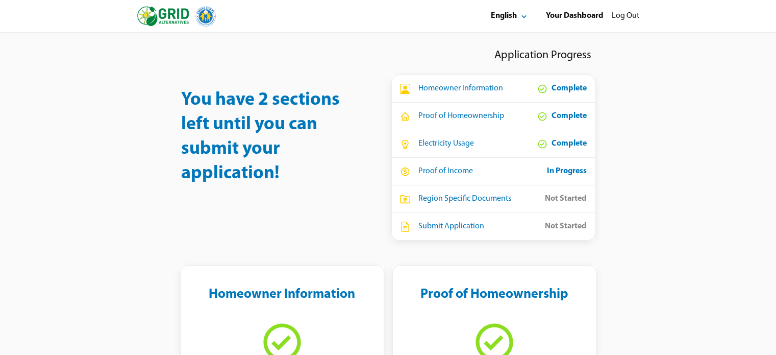
select select "**"
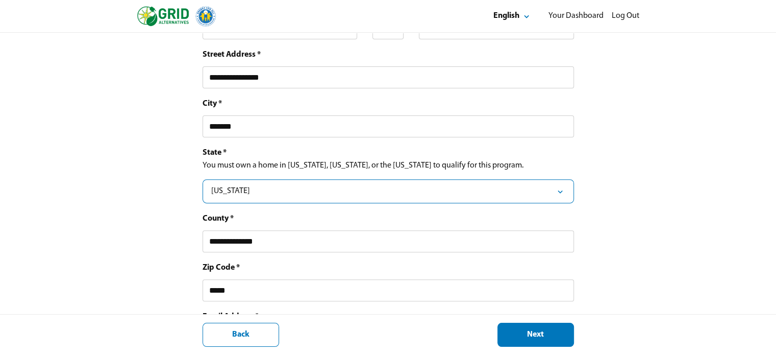
scroll to position [436, 0]
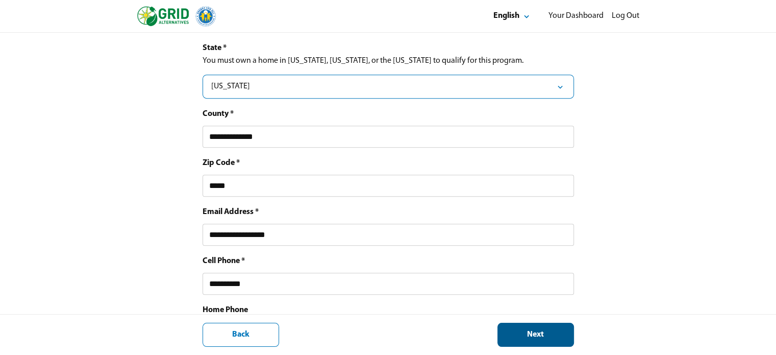
click at [559, 340] on div "Next" at bounding box center [535, 334] width 59 height 11
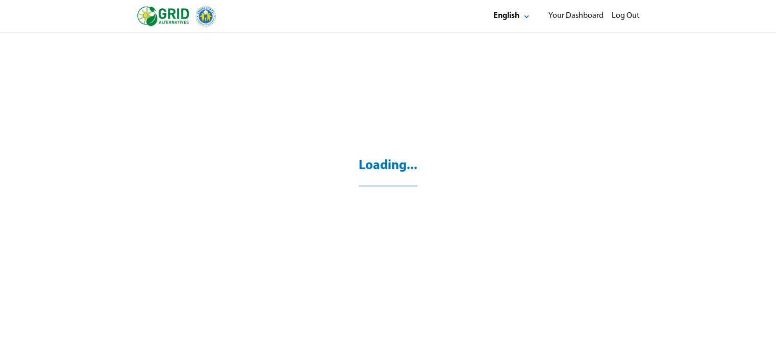
select select "*"
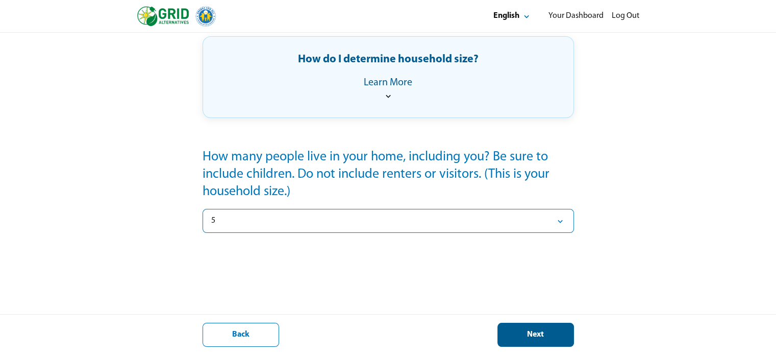
click at [559, 340] on div "Next" at bounding box center [535, 334] width 59 height 11
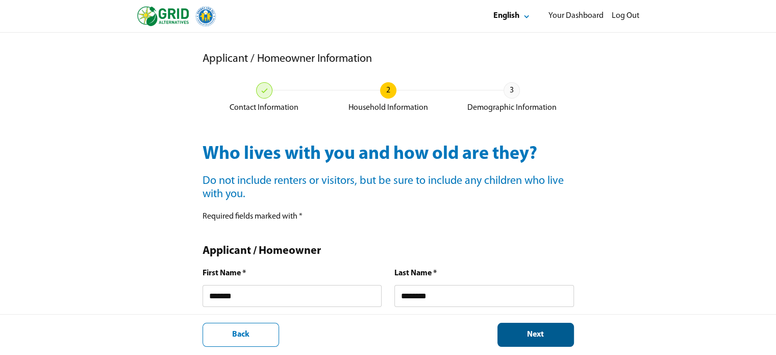
click at [559, 340] on div "Next" at bounding box center [535, 334] width 59 height 11
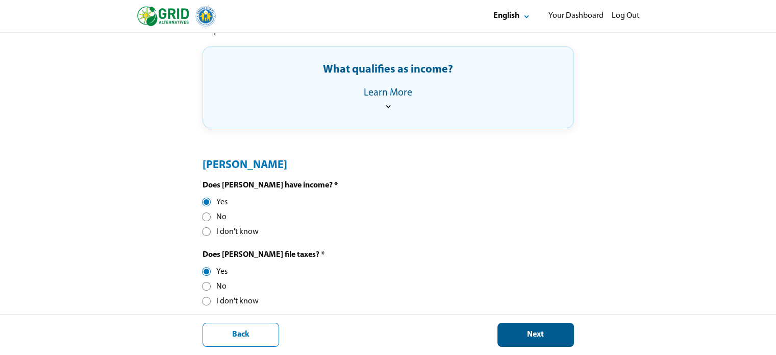
scroll to position [225, 0]
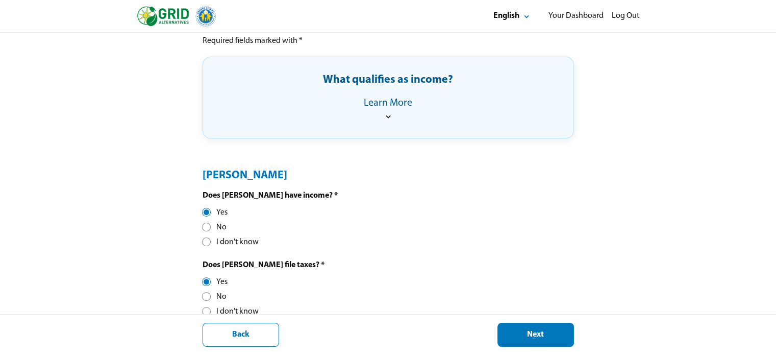
click at [388, 116] on icon at bounding box center [388, 116] width 10 height 10
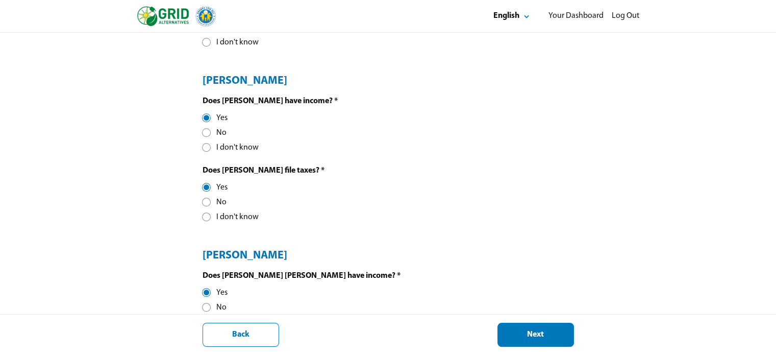
scroll to position [639, 0]
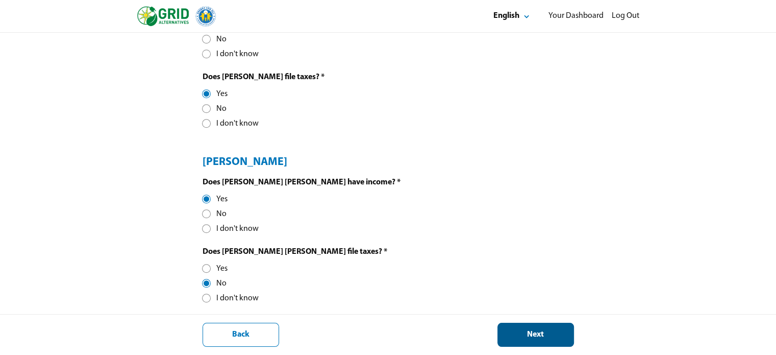
click at [511, 336] on div "Next" at bounding box center [535, 334] width 59 height 11
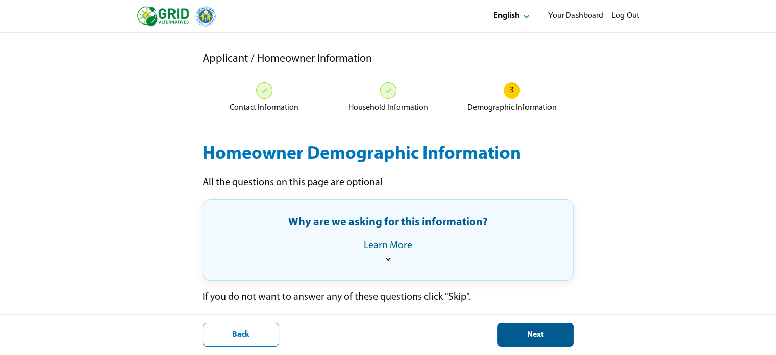
click at [511, 336] on div "Next" at bounding box center [535, 334] width 59 height 11
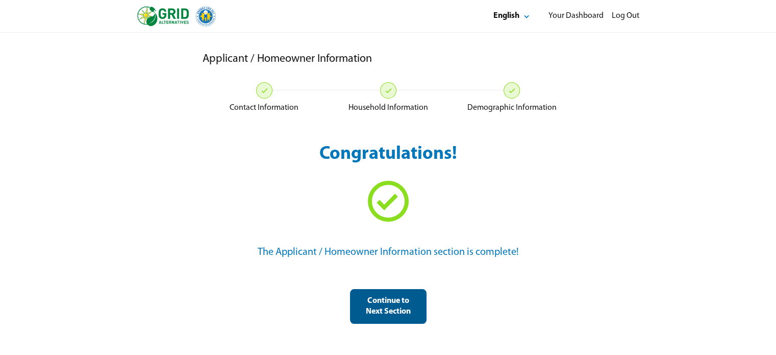
click at [391, 315] on div "Continue to Next Section" at bounding box center [388, 306] width 59 height 21
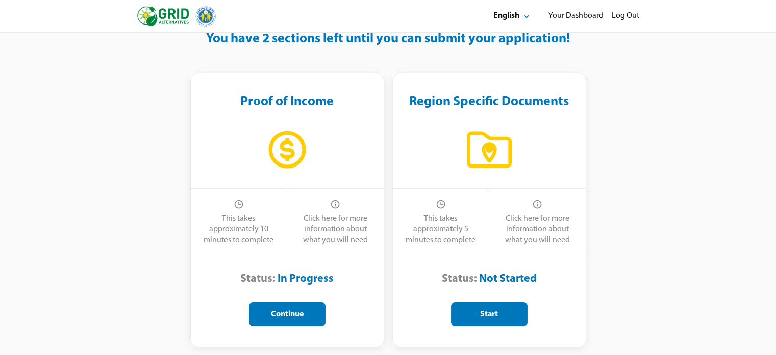
scroll to position [47, 0]
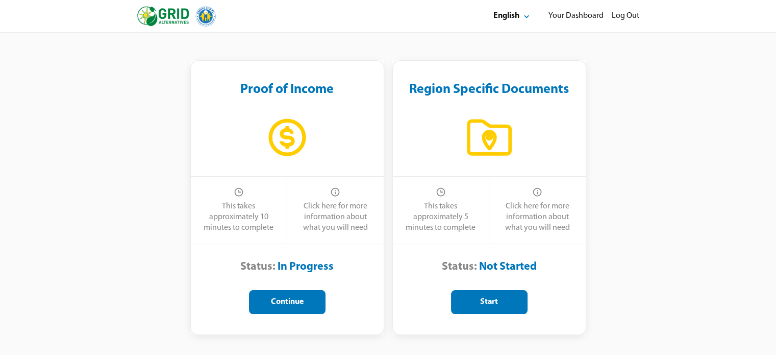
click at [310, 298] on button "Continue" at bounding box center [287, 302] width 77 height 24
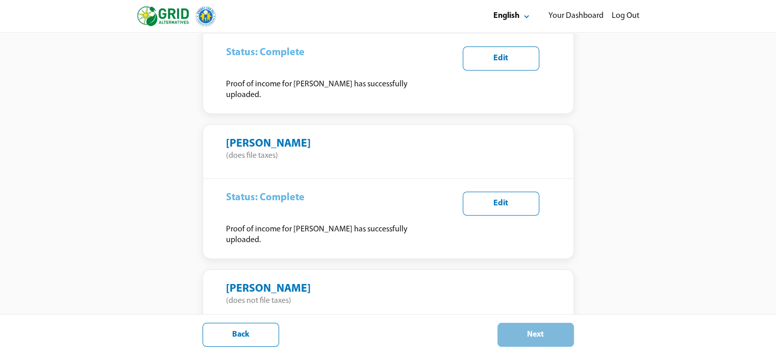
scroll to position [473, 0]
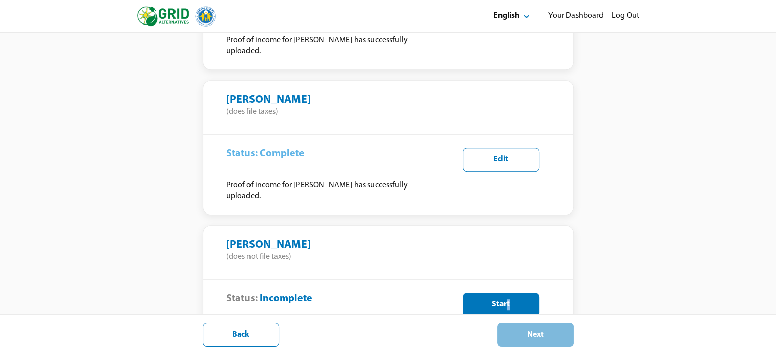
click at [508, 290] on div "Status: Incomplete Start" at bounding box center [388, 304] width 371 height 50
click at [496, 299] on div "Start" at bounding box center [501, 304] width 59 height 11
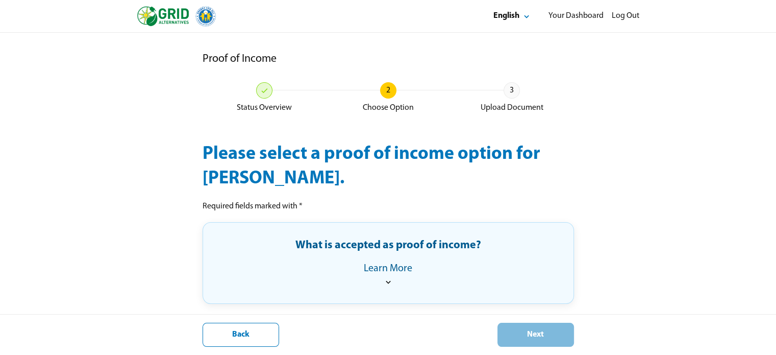
click at [386, 282] on icon at bounding box center [388, 282] width 10 height 10
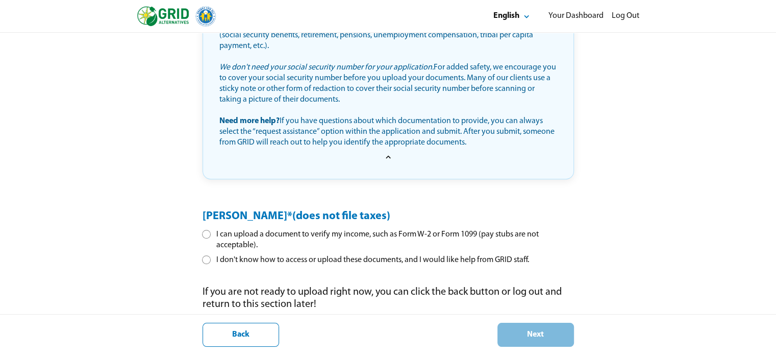
scroll to position [344, 0]
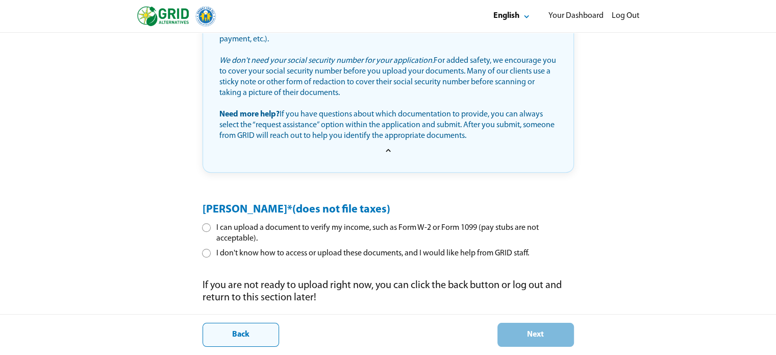
click at [261, 330] on div "Back" at bounding box center [240, 334] width 59 height 11
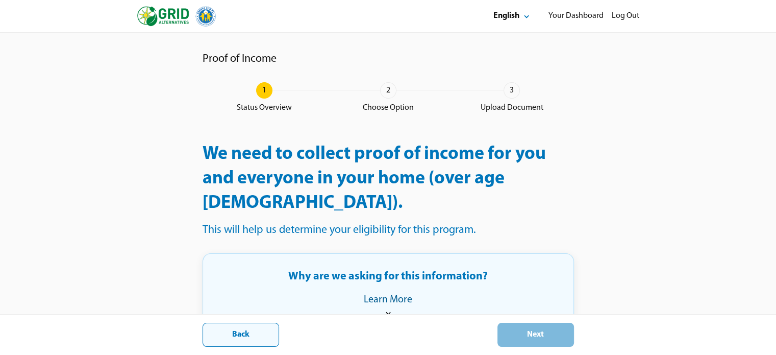
click at [245, 329] on button "Back" at bounding box center [241, 335] width 77 height 24
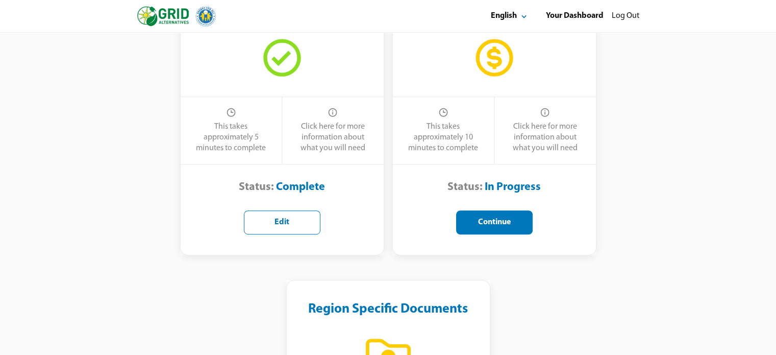
scroll to position [872, 0]
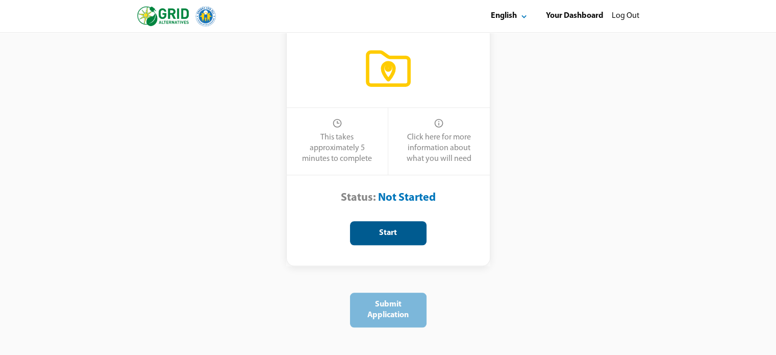
click at [399, 221] on button "Start" at bounding box center [388, 233] width 77 height 24
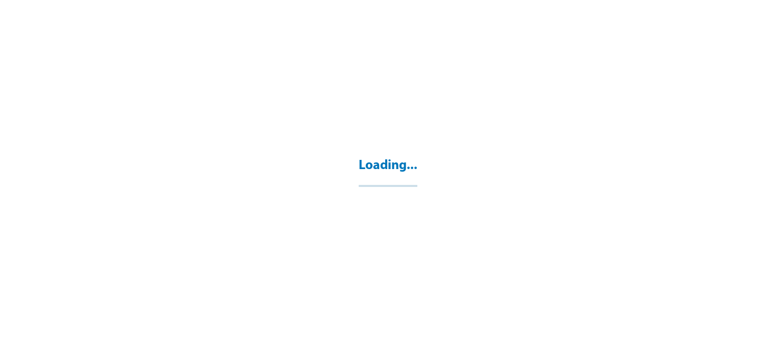
select select "**"
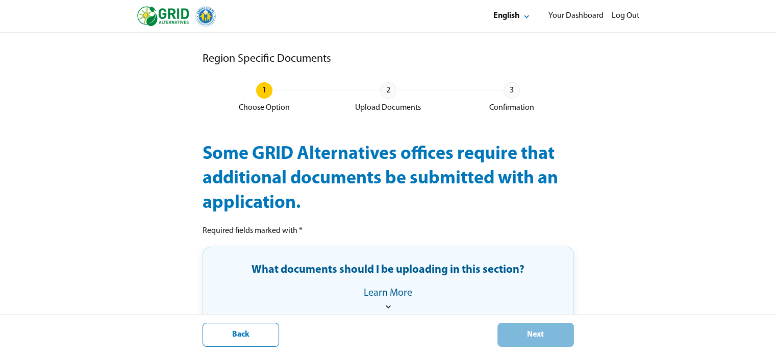
click at [592, 231] on div "Region Specific Documents 1 Choose Option 2 Upload Documents 3 Confirmation Som…" at bounding box center [388, 279] width 776 height 493
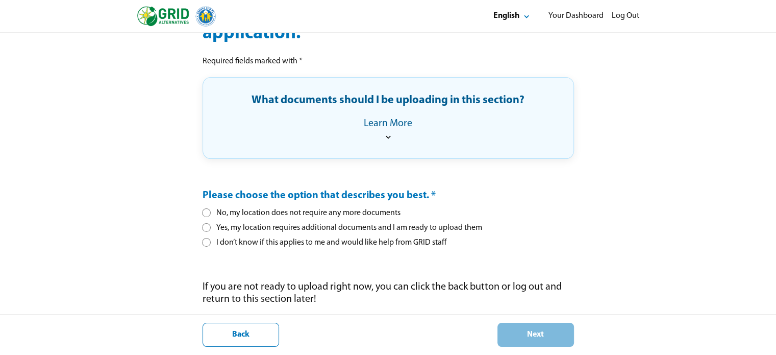
scroll to position [170, 0]
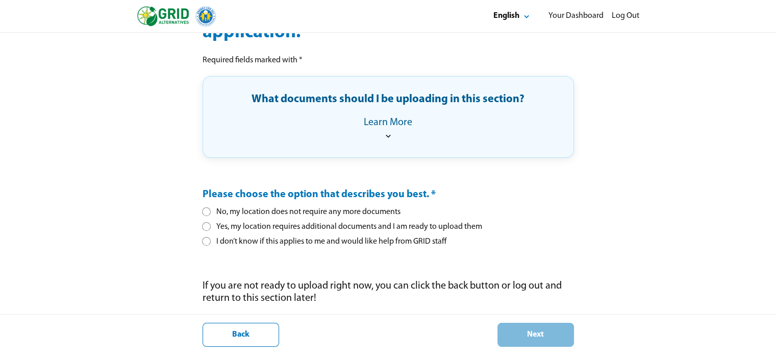
click at [383, 126] on div "Learn More" at bounding box center [388, 122] width 48 height 12
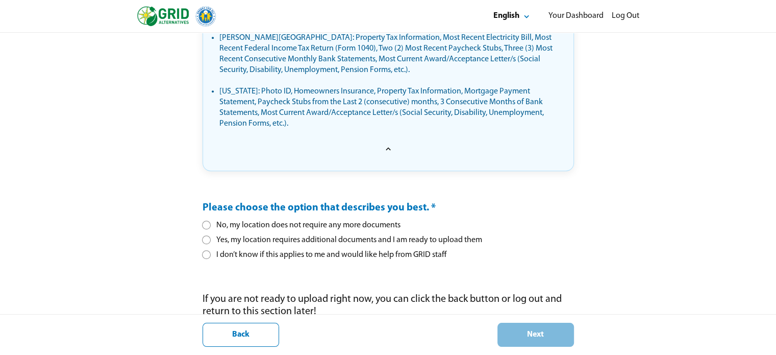
scroll to position [576, 0]
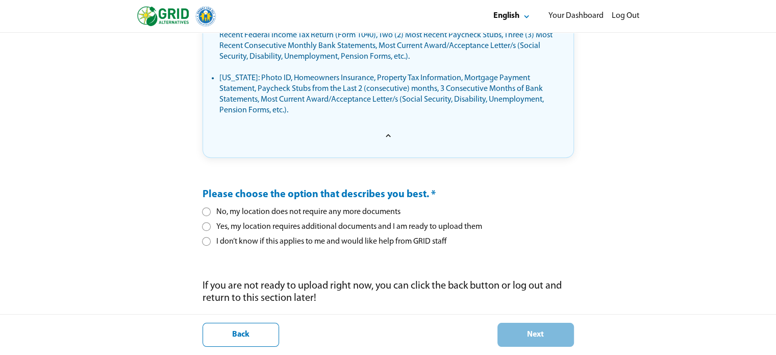
click at [207, 225] on div at bounding box center [207, 227] width 6 height 6
click at [540, 330] on div "Next" at bounding box center [535, 334] width 59 height 11
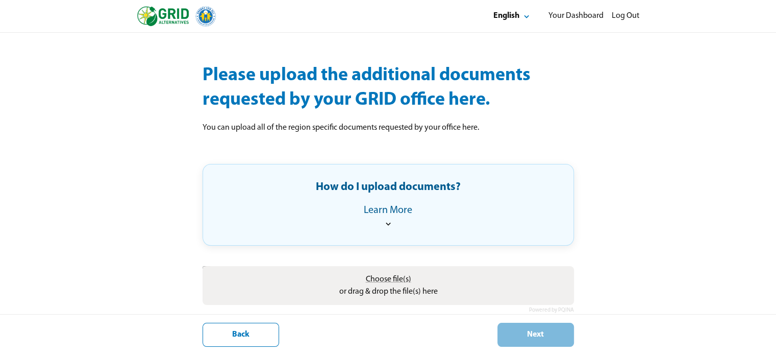
scroll to position [97, 0]
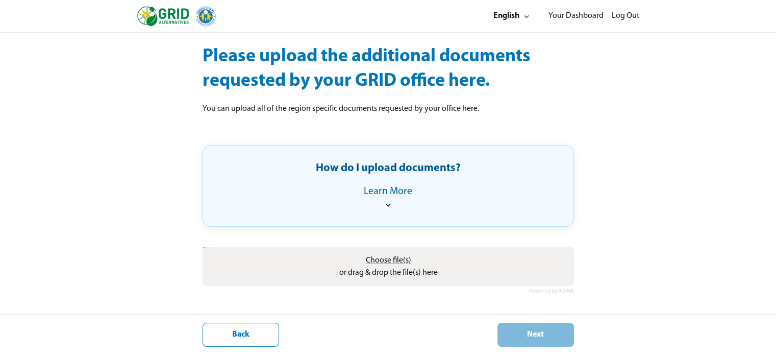
click at [397, 266] on label "Choose file(s) or drag & drop the file(s) here" at bounding box center [388, 266] width 107 height 33
click at [397, 250] on input "Choose file(s) or drag & drop the file(s) here" at bounding box center [389, 248] width 372 height 3
type input "**********"
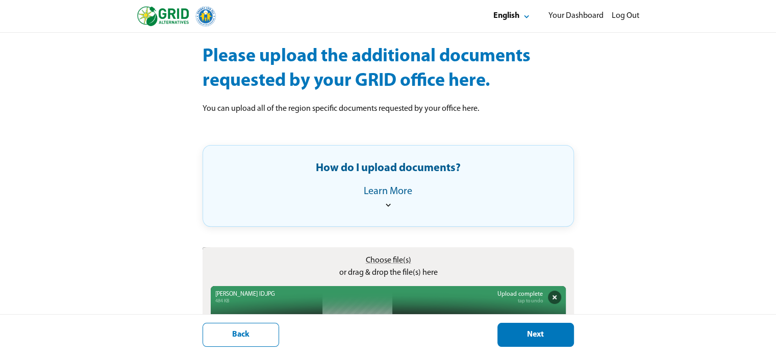
click at [552, 338] on div "Next" at bounding box center [535, 334] width 59 height 11
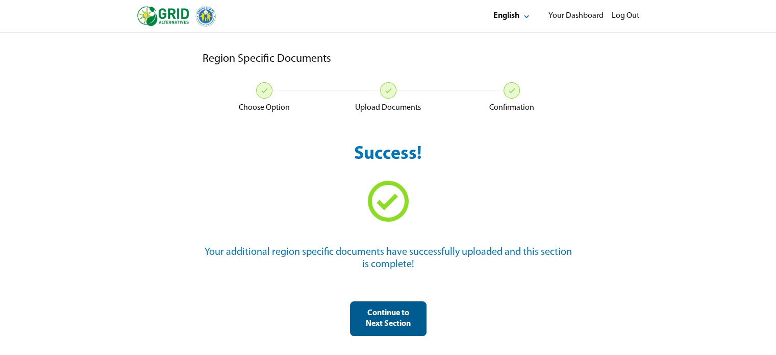
click at [394, 322] on div "Continue to Next Section" at bounding box center [388, 318] width 59 height 21
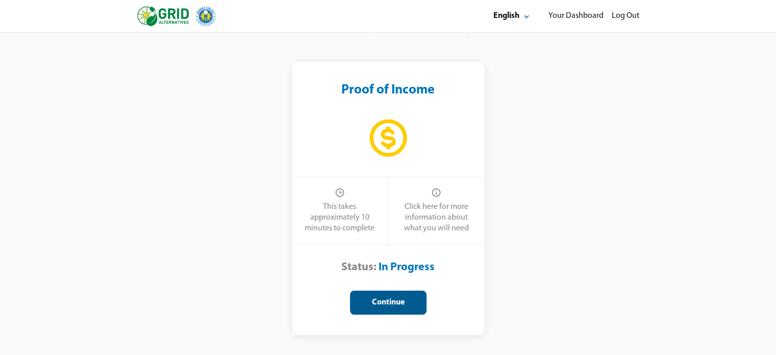
scroll to position [47, 0]
click at [594, 163] on div "Proof of Income This takes approximately 10 minutes to complete Click here for …" at bounding box center [388, 205] width 613 height 299
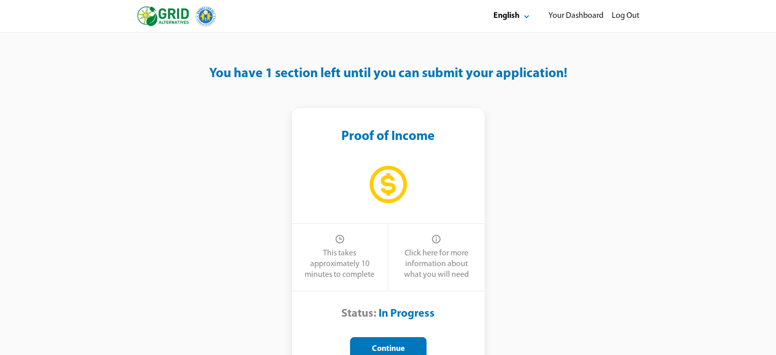
scroll to position [0, 0]
click at [582, 18] on div "Your Dashboard" at bounding box center [576, 16] width 55 height 11
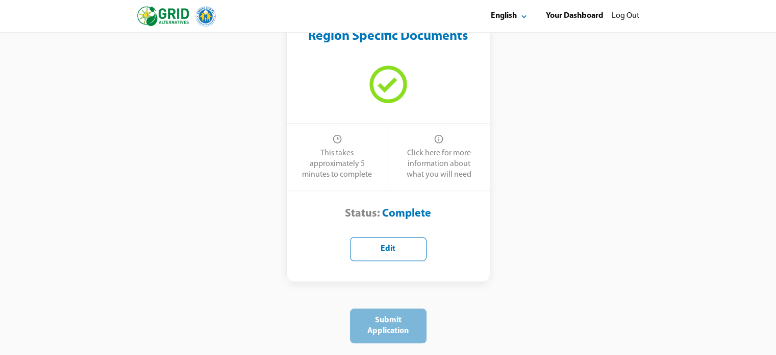
scroll to position [859, 0]
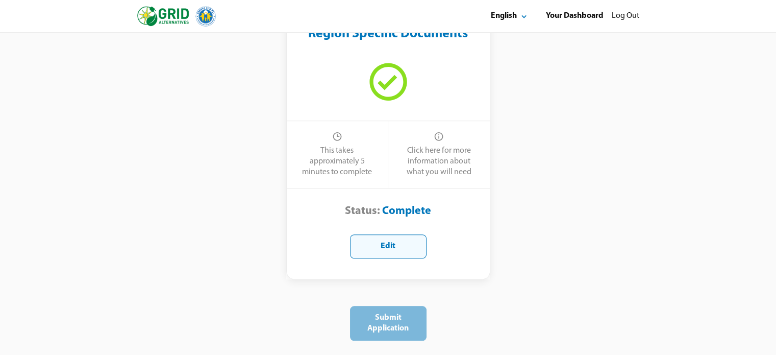
click at [384, 241] on div "Edit" at bounding box center [388, 246] width 59 height 11
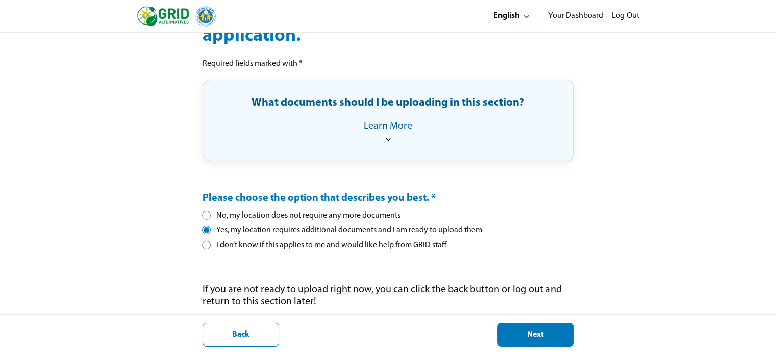
scroll to position [170, 0]
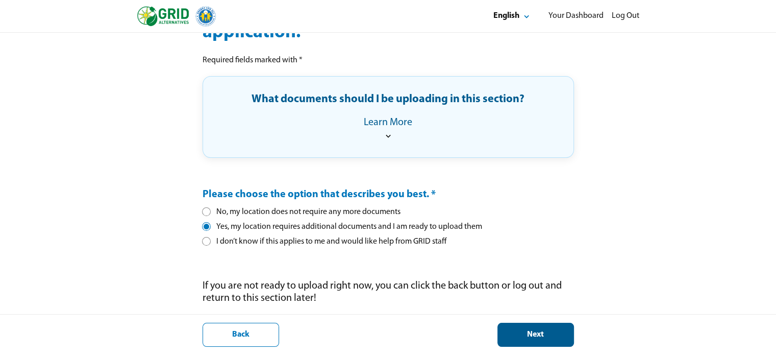
click at [548, 346] on div "Back Next" at bounding box center [388, 334] width 776 height 41
click at [526, 329] on button "Next" at bounding box center [536, 335] width 77 height 24
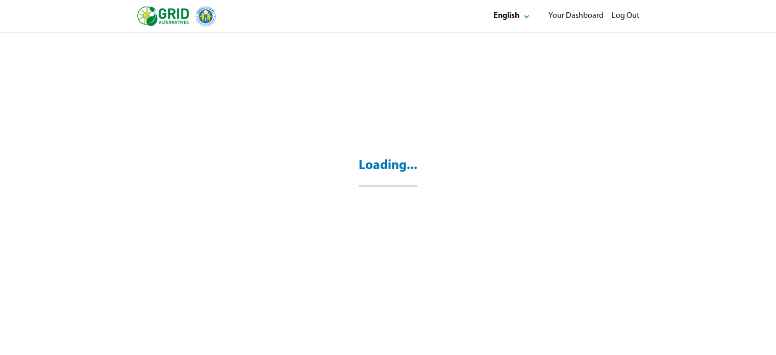
scroll to position [33, 0]
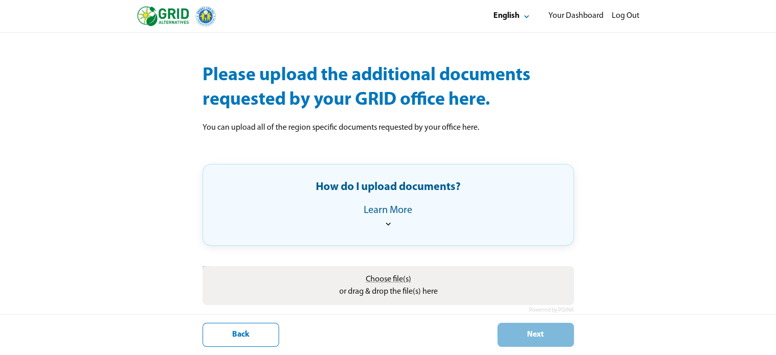
scroll to position [97, 0]
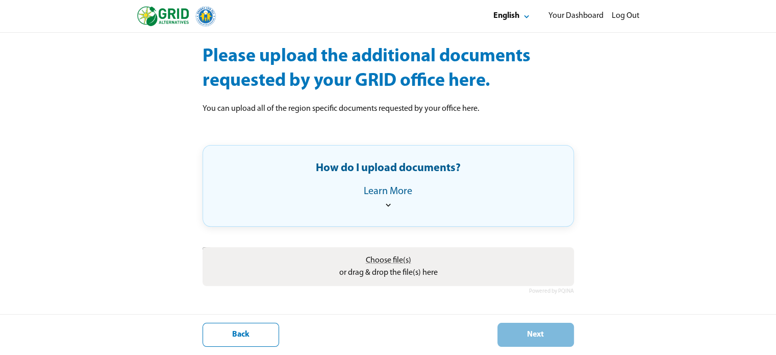
click at [390, 259] on span "Choose file(s)" at bounding box center [387, 260] width 45 height 8
click at [390, 250] on input "Choose file(s) or drag & drop the file(s) here" at bounding box center [389, 248] width 372 height 3
type input "**********"
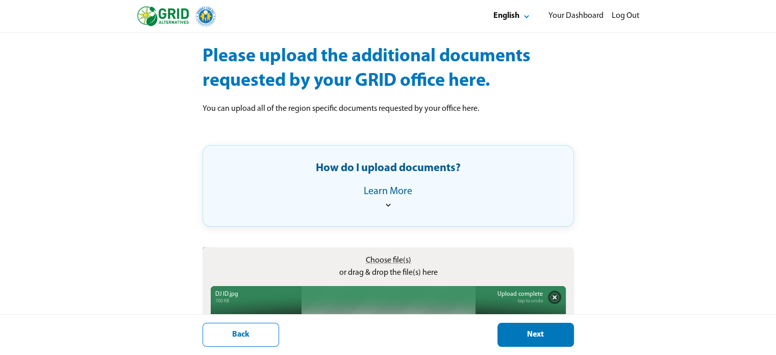
click at [535, 340] on div "Next" at bounding box center [535, 334] width 59 height 11
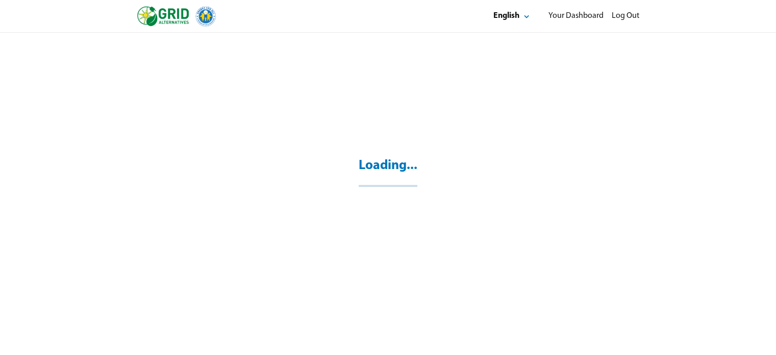
scroll to position [33, 0]
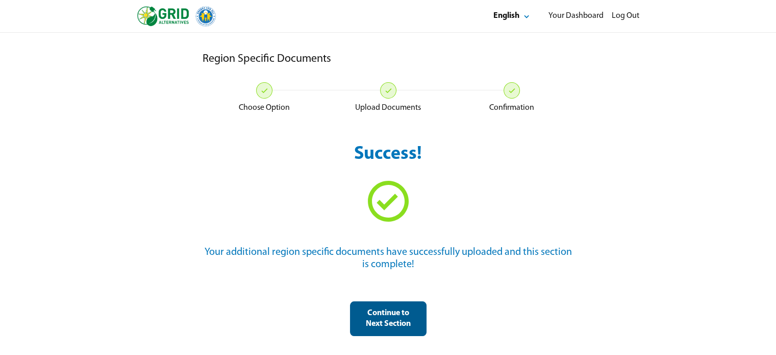
click at [379, 322] on div "Continue to Next Section" at bounding box center [388, 318] width 59 height 21
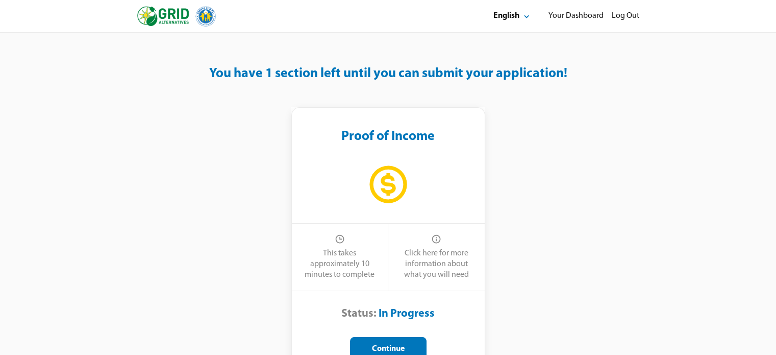
scroll to position [47, 0]
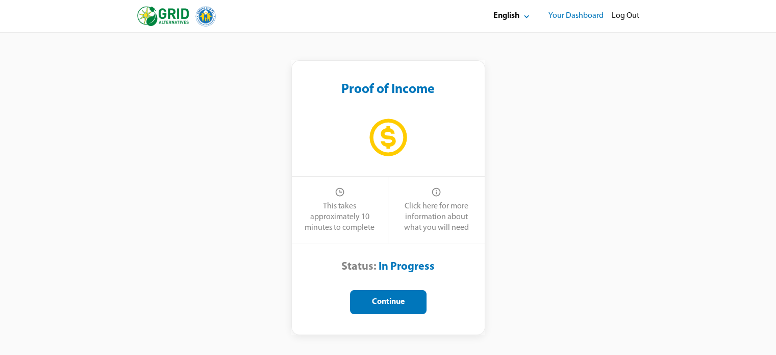
click at [587, 13] on div "Your Dashboard" at bounding box center [576, 16] width 55 height 11
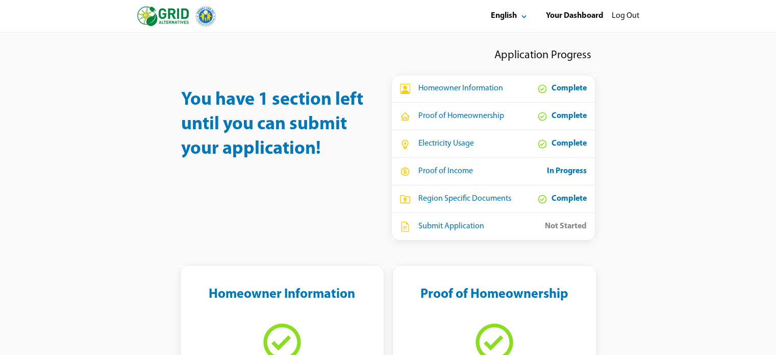
drag, startPoint x: 770, startPoint y: 117, endPoint x: 768, endPoint y: 145, distance: 28.1
click at [692, 111] on div "You have 1 section left until you can submit your application! Application Prog…" at bounding box center [388, 143] width 613 height 196
